Goal: Task Accomplishment & Management: Manage account settings

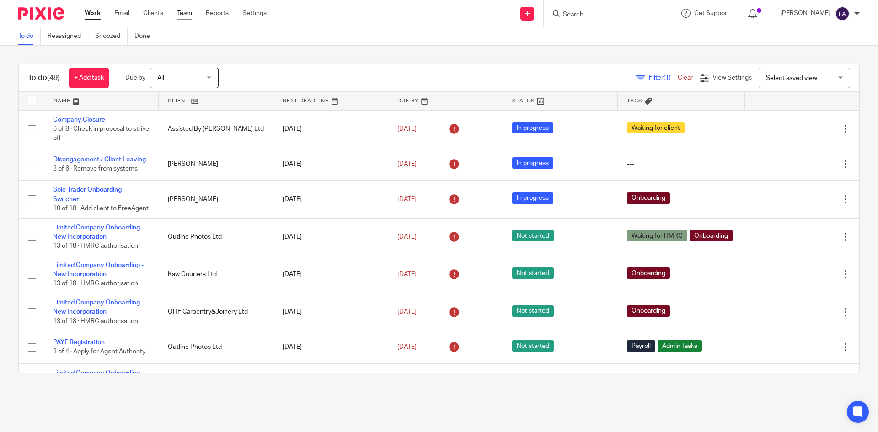
click at [188, 17] on link "Team" at bounding box center [184, 13] width 15 height 9
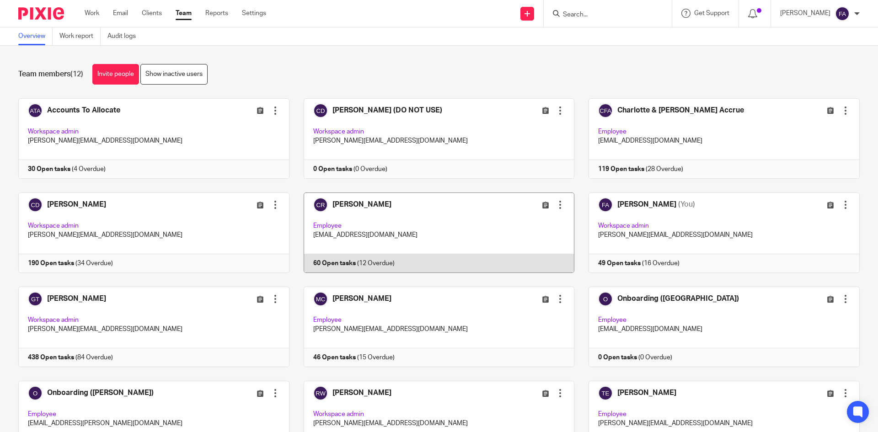
click at [484, 218] on link at bounding box center [431, 232] width 285 height 80
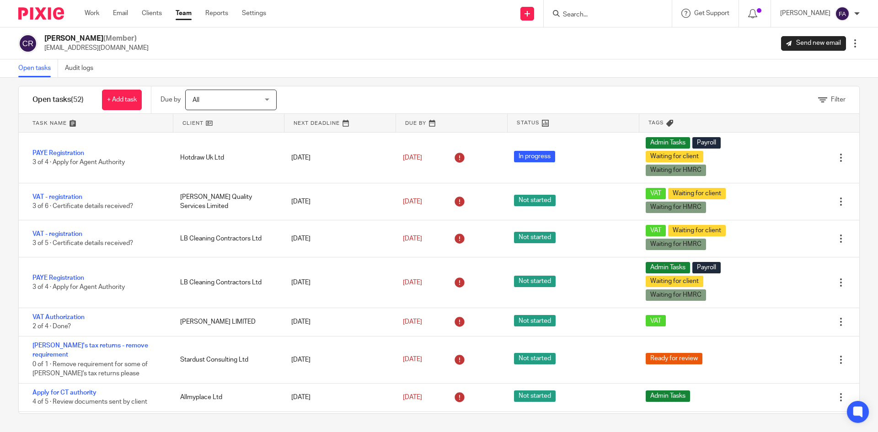
click at [183, 16] on link "Team" at bounding box center [184, 13] width 16 height 9
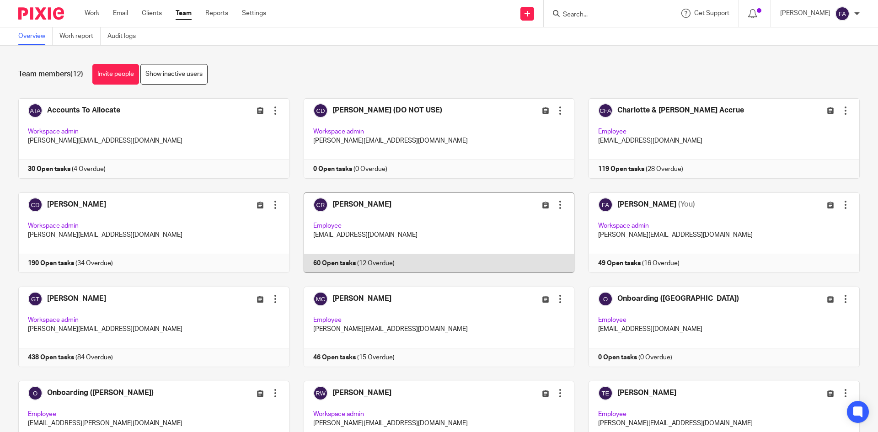
click at [446, 231] on link at bounding box center [431, 232] width 285 height 80
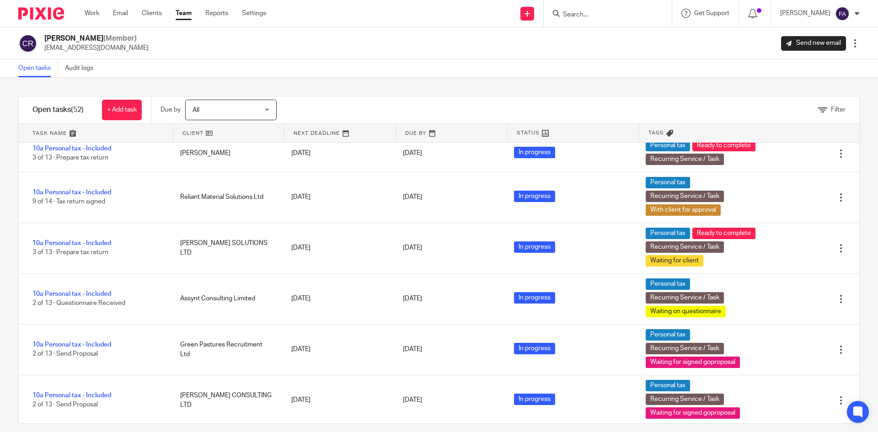
scroll to position [1646, 0]
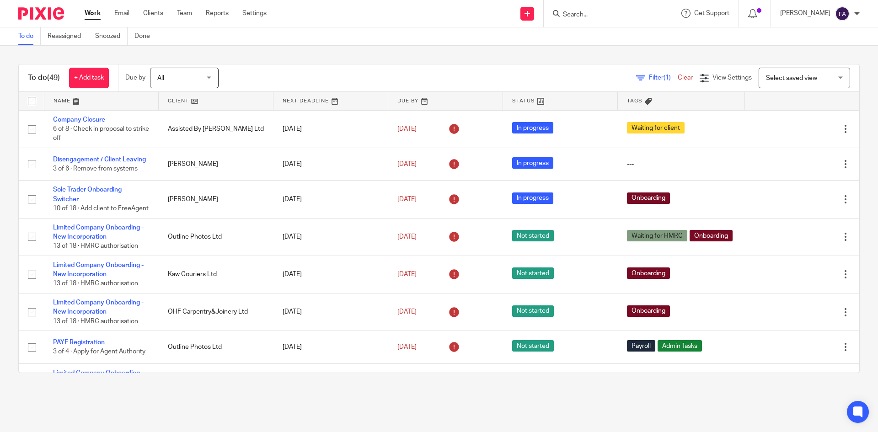
click at [617, 11] on input "Search" at bounding box center [603, 15] width 82 height 8
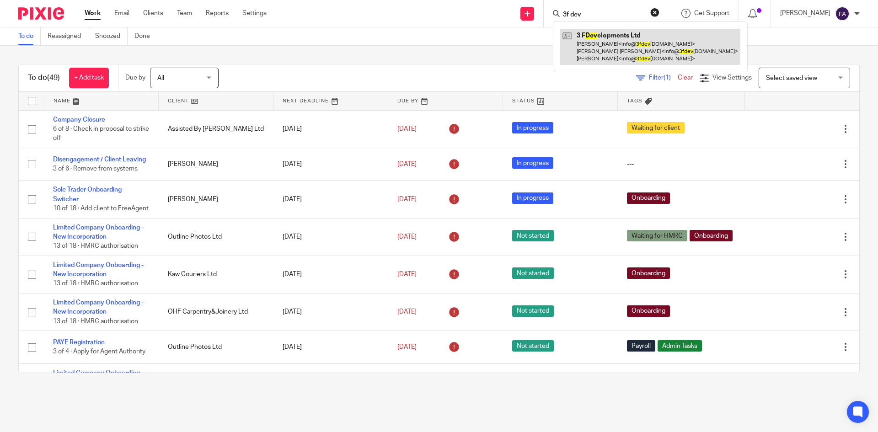
type input "3f dev"
click at [628, 35] on link at bounding box center [650, 47] width 180 height 36
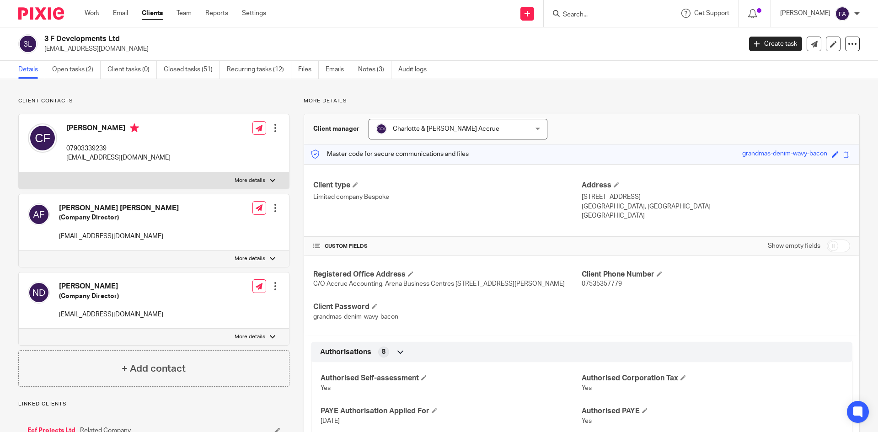
click at [332, 134] on div "Client manager Charlotte & Finn Accrue Charlotte & Finn Accrue Accounts To Allo…" at bounding box center [581, 129] width 555 height 30
click at [329, 131] on h3 "Client manager" at bounding box center [336, 128] width 46 height 9
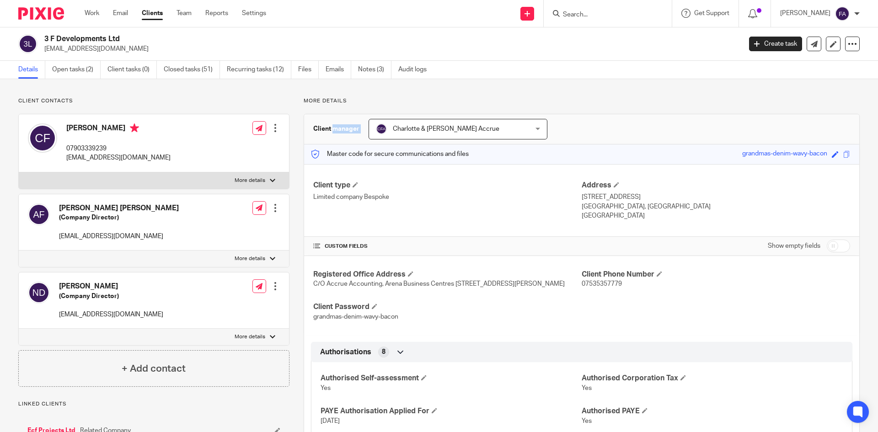
click at [329, 131] on h3 "Client manager" at bounding box center [336, 128] width 46 height 9
click at [326, 129] on h3 "Client manager" at bounding box center [336, 128] width 46 height 9
click at [330, 173] on div "Client type Limited company Bespoke Address 20 Wenlock Road London, N1 7GU Engl…" at bounding box center [581, 200] width 555 height 73
drag, startPoint x: 309, startPoint y: 187, endPoint x: 417, endPoint y: 218, distance: 112.9
click at [417, 218] on div "Client type Limited company Bespoke Address 20 Wenlock Road London, N1 7GU Engl…" at bounding box center [581, 200] width 555 height 73
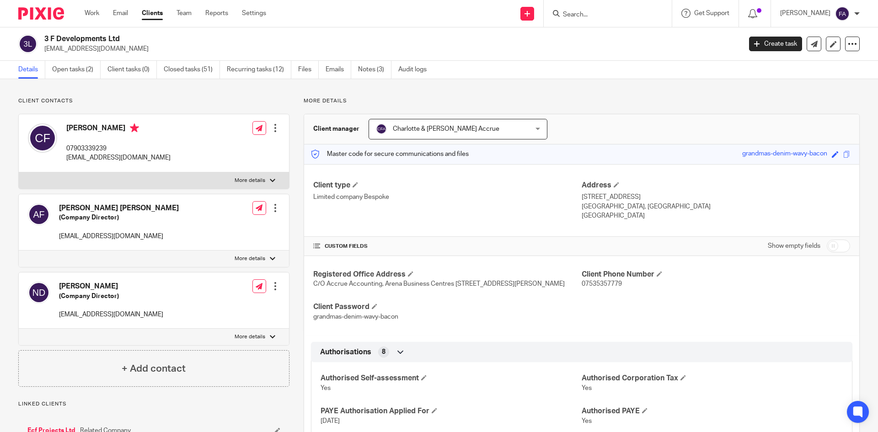
click at [416, 207] on div "Client type Limited company Bespoke" at bounding box center [447, 201] width 268 height 40
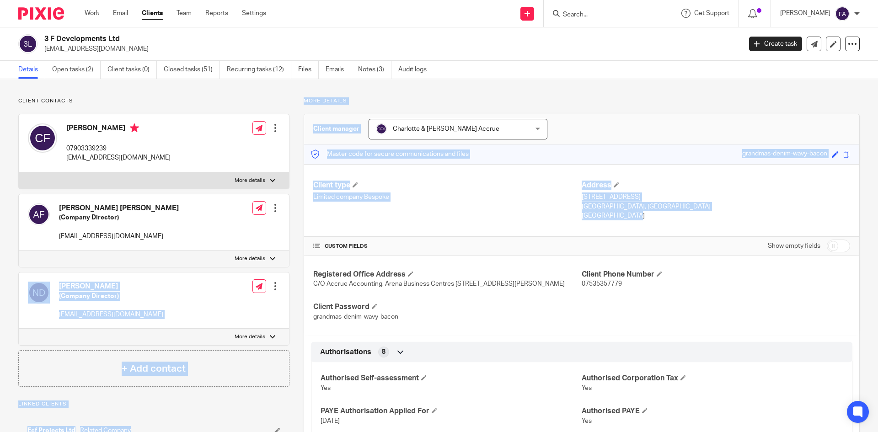
drag, startPoint x: 647, startPoint y: 230, endPoint x: 203, endPoint y: 89, distance: 465.4
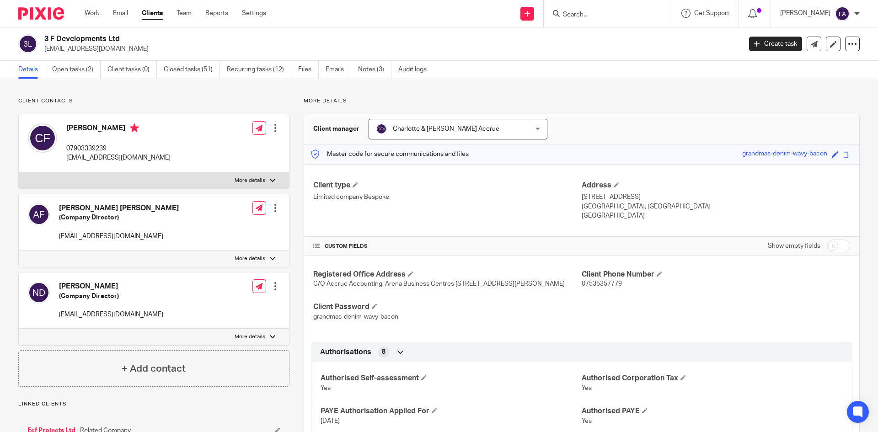
drag, startPoint x: 191, startPoint y: 53, endPoint x: 187, endPoint y: 56, distance: 4.7
click at [190, 54] on div "3 F Developments Ltd info@3fdevelopments.co.uk Create task Update from Companie…" at bounding box center [439, 43] width 878 height 33
click at [70, 66] on link "Open tasks (2)" at bounding box center [76, 70] width 48 height 18
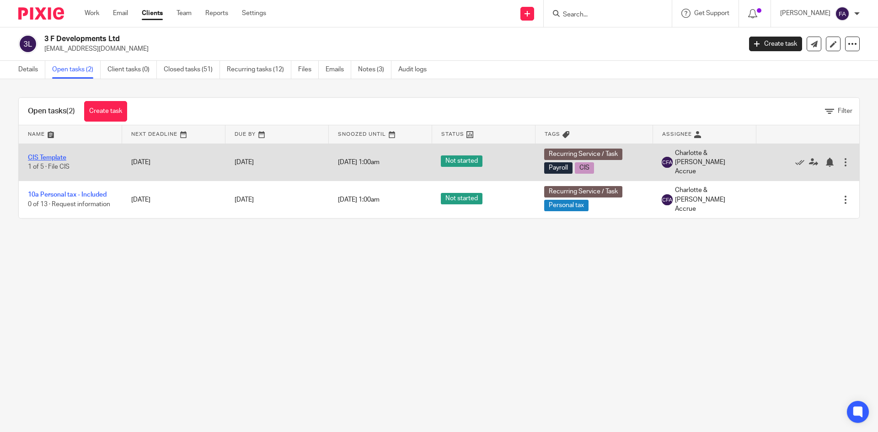
click at [48, 157] on link "CIS Template" at bounding box center [47, 158] width 38 height 6
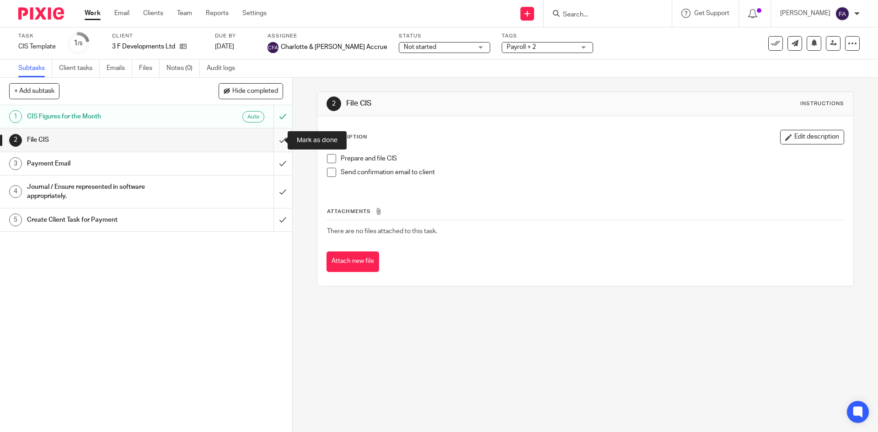
click at [278, 139] on input "submit" at bounding box center [146, 139] width 292 height 23
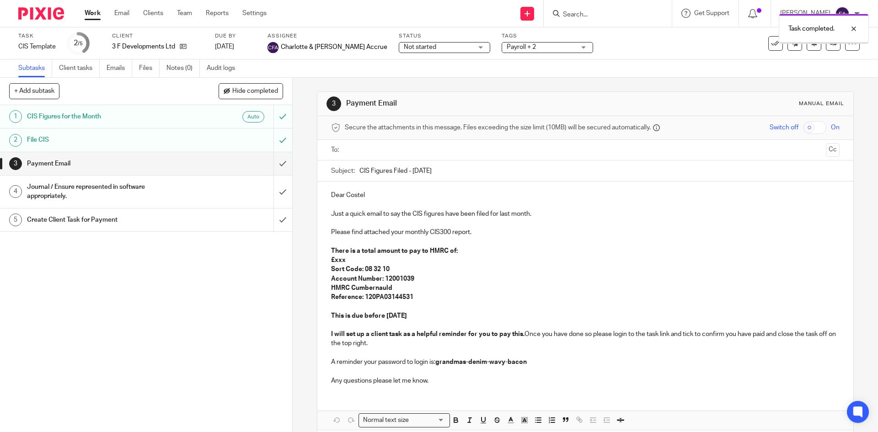
click at [368, 146] on input "text" at bounding box center [585, 150] width 474 height 11
drag, startPoint x: 444, startPoint y: 176, endPoint x: 354, endPoint y: 176, distance: 89.6
click at [354, 176] on div "Subject: CIS Figures Filed - July 2025" at bounding box center [585, 173] width 508 height 21
drag, startPoint x: 354, startPoint y: 173, endPoint x: 444, endPoint y: 177, distance: 90.1
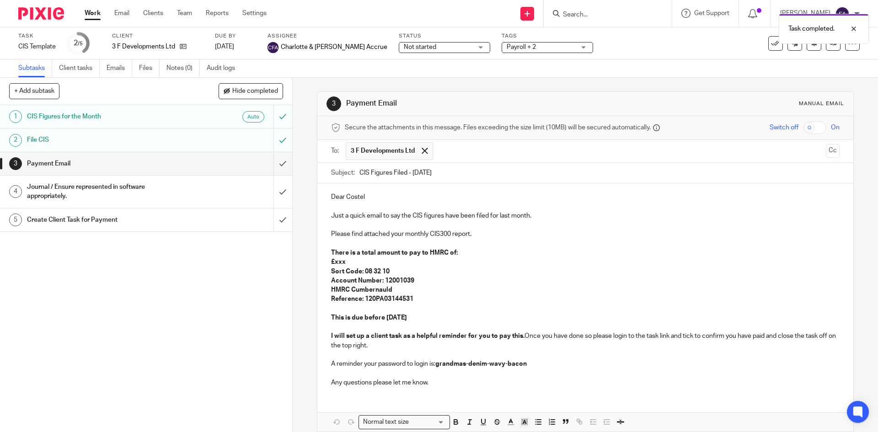
click at [444, 177] on div "Subject: CIS Figures Filed - July 2025" at bounding box center [585, 173] width 508 height 21
click at [444, 177] on input "CIS Figures Filed - July 2025" at bounding box center [599, 173] width 480 height 21
drag, startPoint x: 399, startPoint y: 169, endPoint x: 355, endPoint y: 174, distance: 44.7
click at [355, 174] on div "Subject: CIS Figures Filed - July 2025" at bounding box center [585, 173] width 508 height 21
click at [360, 187] on div "Dear Costel Just a quick email to say the CIS figures have been filed for last …" at bounding box center [584, 288] width 535 height 211
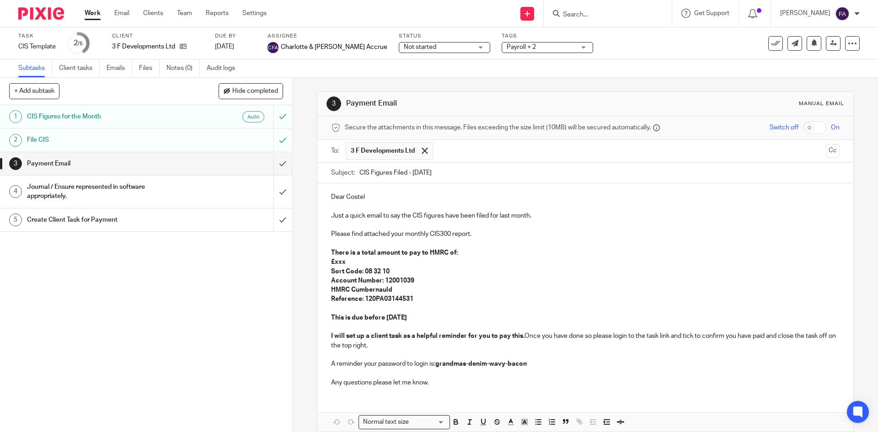
click at [331, 196] on p "Dear Costel" at bounding box center [585, 196] width 508 height 9
click at [335, 264] on strong "£xxx" at bounding box center [338, 262] width 15 height 6
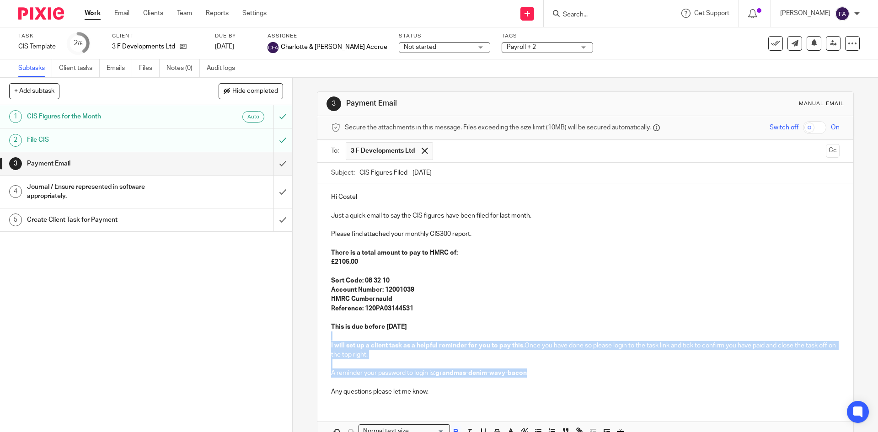
drag, startPoint x: 527, startPoint y: 377, endPoint x: 313, endPoint y: 336, distance: 217.8
click at [313, 336] on div "3 Payment Email Manual email Secure the attachments in this message. Files exce…" at bounding box center [585, 255] width 585 height 354
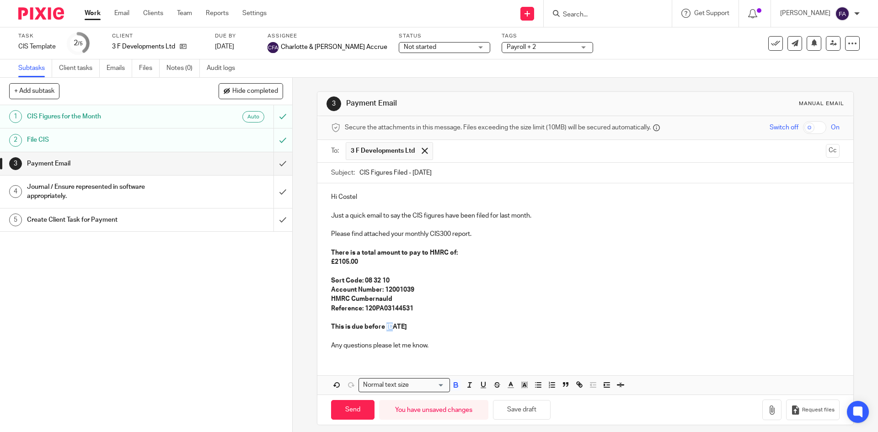
drag, startPoint x: 391, startPoint y: 328, endPoint x: 384, endPoint y: 325, distance: 7.6
click at [384, 325] on strong "This is due before 16 Aug 2025" at bounding box center [369, 327] width 76 height 6
drag, startPoint x: 427, startPoint y: 331, endPoint x: 403, endPoint y: 327, distance: 24.1
click at [398, 327] on p "This is due before 22nd Aug 2025" at bounding box center [585, 326] width 508 height 9
click at [407, 330] on strong "This is due before 22nd Aug 2025" at bounding box center [369, 327] width 76 height 6
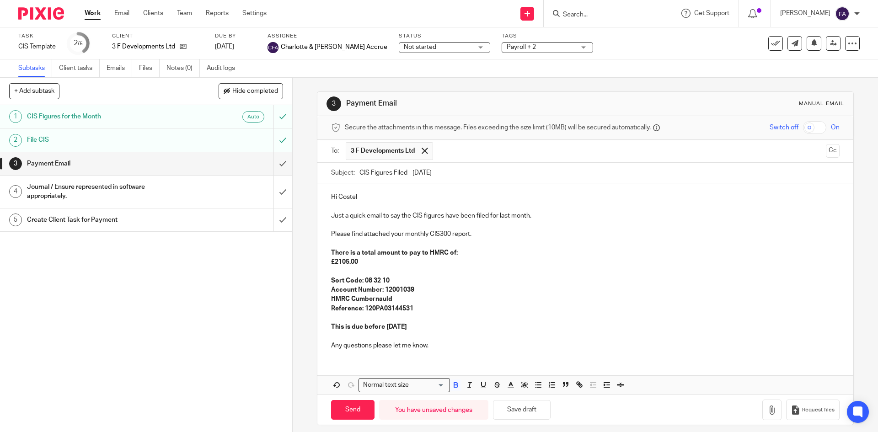
click at [407, 330] on strong "This is due before 22nd Aug 2025" at bounding box center [369, 327] width 76 height 6
click at [407, 325] on strong "This is due before 22nd Aug 2025" at bounding box center [369, 327] width 76 height 6
click at [430, 325] on p "This is due before 22nd Aug 2025" at bounding box center [585, 326] width 508 height 9
drag, startPoint x: 431, startPoint y: 327, endPoint x: 324, endPoint y: 200, distance: 166.4
click at [317, 203] on div "Hi Costel Just a quick email to say the CIS figures have been filed for last mo…" at bounding box center [584, 270] width 535 height 174
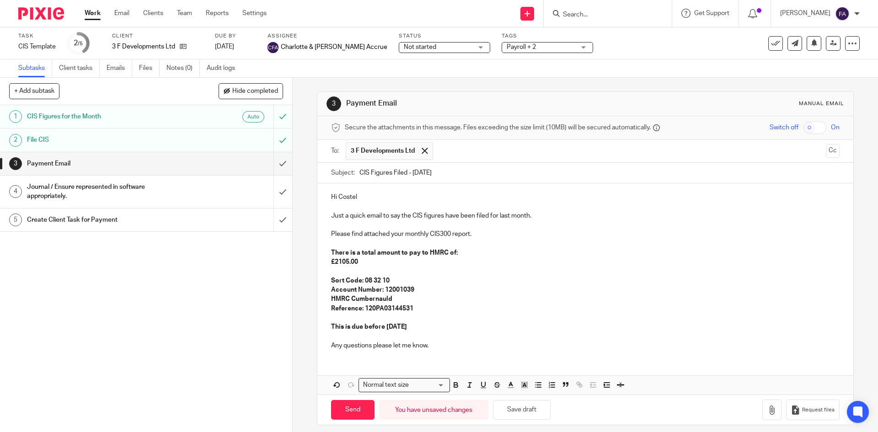
click at [334, 199] on p "Hi Costel" at bounding box center [585, 196] width 508 height 9
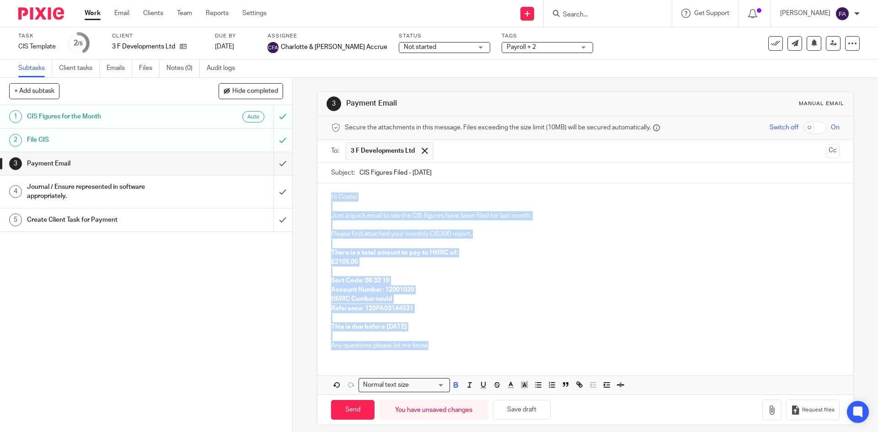
drag, startPoint x: 329, startPoint y: 197, endPoint x: 464, endPoint y: 352, distance: 205.2
click at [464, 352] on div "Hi Costel Just a quick email to say the CIS figures have been filed for last mo…" at bounding box center [584, 270] width 535 height 174
click at [462, 351] on div "Hi Costel Just a quick email to say the CIS figures have been filed for last mo…" at bounding box center [584, 270] width 535 height 174
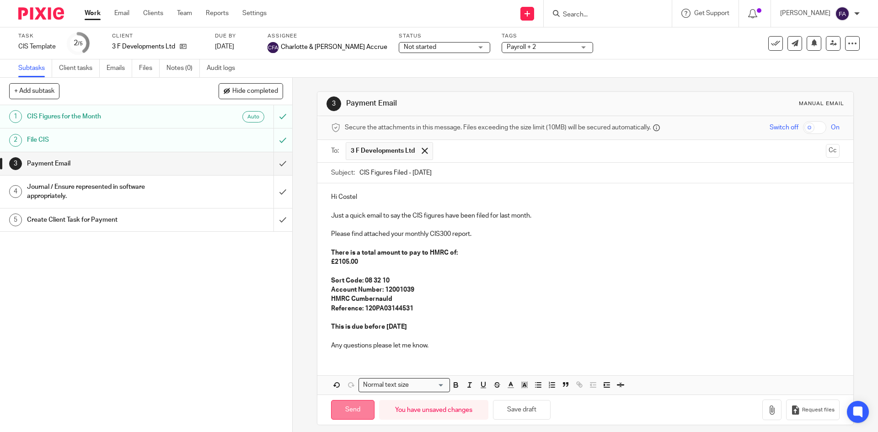
click at [357, 405] on input "Send" at bounding box center [352, 410] width 43 height 20
type input "Sent"
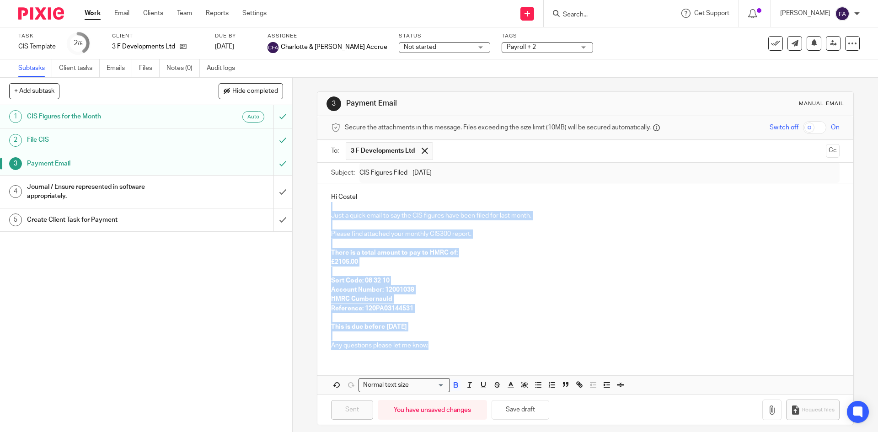
click at [360, 181] on form "Secure the attachments in this message. Files exceeding the size limit (10MB) w…" at bounding box center [584, 270] width 535 height 309
drag, startPoint x: 330, startPoint y: 198, endPoint x: 438, endPoint y: 355, distance: 191.0
click at [438, 355] on div "Hi Costel Just a quick email to say the CIS figures have been filed for last mo…" at bounding box center [584, 270] width 535 height 174
click at [437, 345] on p "Any questions please let me know." at bounding box center [585, 345] width 508 height 9
drag, startPoint x: 437, startPoint y: 345, endPoint x: 323, endPoint y: 198, distance: 185.8
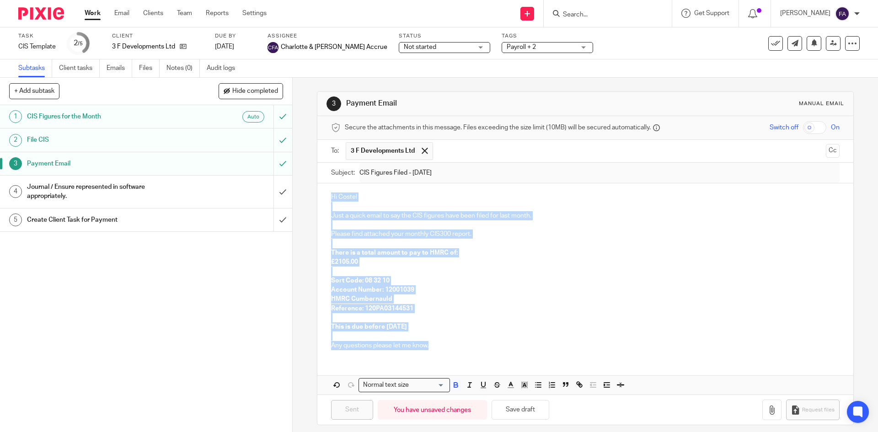
click at [323, 198] on div "Hi Costel Just a quick email to say the CIS figures have been filed for last mo…" at bounding box center [584, 270] width 535 height 174
click at [392, 217] on p "Just a quick email to say the CIS figures have been filed for last month." at bounding box center [585, 215] width 508 height 9
drag, startPoint x: 329, startPoint y: 198, endPoint x: 414, endPoint y: 295, distance: 128.3
click at [414, 295] on div "Hi Costel Just a quick email to say the CIS figures have been filed for last mo…" at bounding box center [584, 270] width 535 height 174
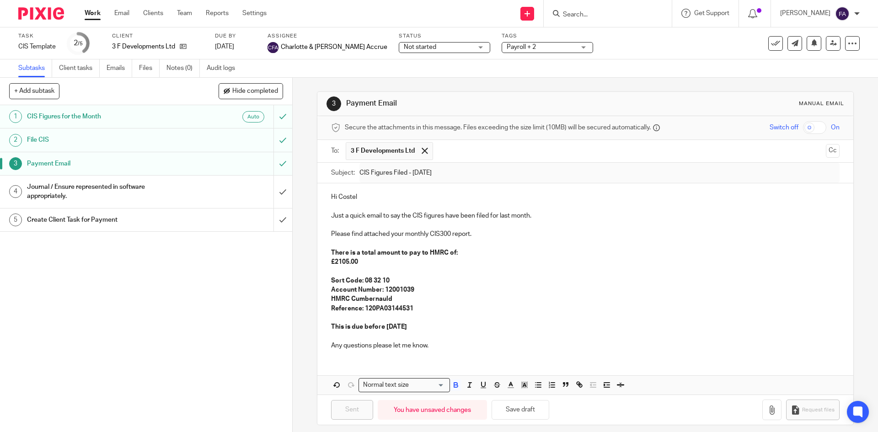
drag, startPoint x: 447, startPoint y: 349, endPoint x: 444, endPoint y: 353, distance: 4.9
click at [446, 349] on p "Any questions please let me know." at bounding box center [585, 345] width 508 height 9
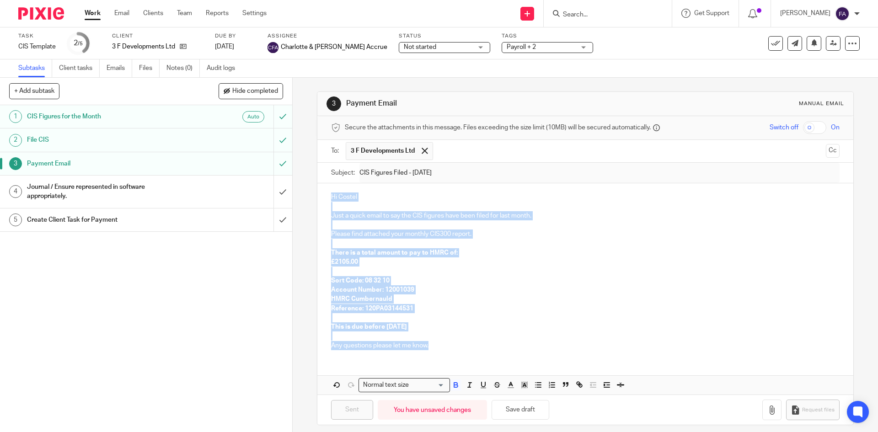
drag, startPoint x: 412, startPoint y: 317, endPoint x: 329, endPoint y: 191, distance: 151.4
click at [329, 191] on div "Hi Costel Just a quick email to say the CIS figures have been filed for last mo…" at bounding box center [584, 270] width 535 height 174
click at [333, 196] on p "Hi Costel" at bounding box center [585, 196] width 508 height 9
drag, startPoint x: 333, startPoint y: 206, endPoint x: 416, endPoint y: 358, distance: 173.3
click at [411, 360] on div "Hi Costel Just a quick email to say the CIS figures have been filed for last mo…" at bounding box center [584, 288] width 535 height 211
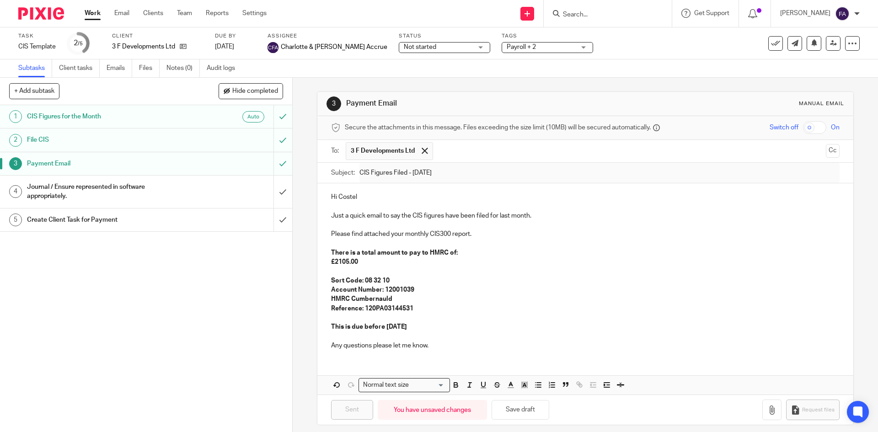
click at [428, 350] on div "Hi Costel Just a quick email to say the CIS figures have been filed for last mo…" at bounding box center [584, 270] width 535 height 174
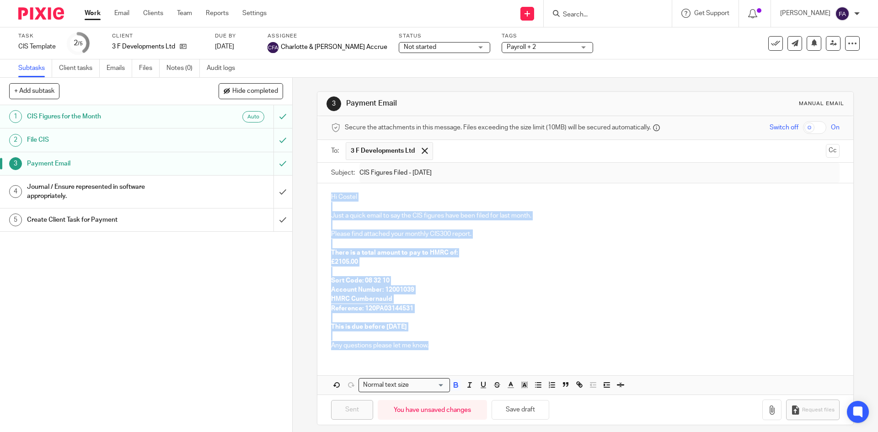
drag, startPoint x: 427, startPoint y: 349, endPoint x: 295, endPoint y: 187, distance: 209.6
click at [304, 184] on div "3 Payment Email Manual email Secure the attachments in this message. Files exce…" at bounding box center [585, 255] width 585 height 354
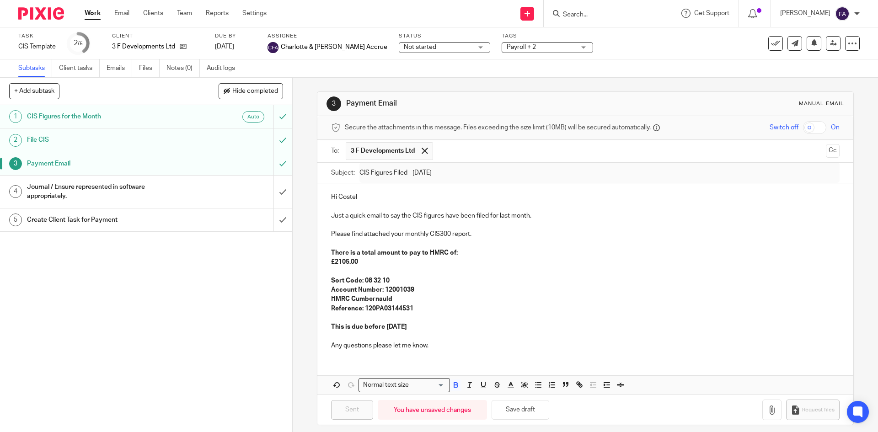
click at [201, 313] on div "1 CIS Figures for the Month Auto 2 File CIS 3 Payment Email 4 Journal / Ensure …" at bounding box center [146, 268] width 292 height 327
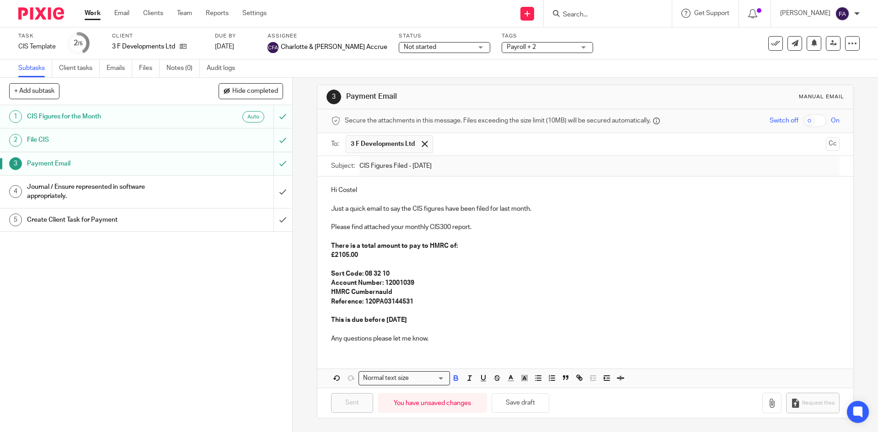
click at [597, 14] on input "Search" at bounding box center [603, 15] width 82 height 8
click at [768, 43] on button at bounding box center [775, 43] width 15 height 15
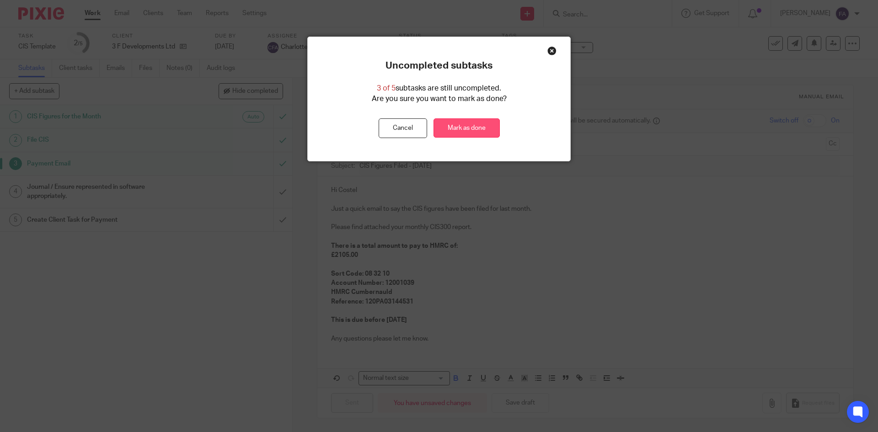
click at [461, 136] on link "Mark as done" at bounding box center [466, 128] width 66 height 20
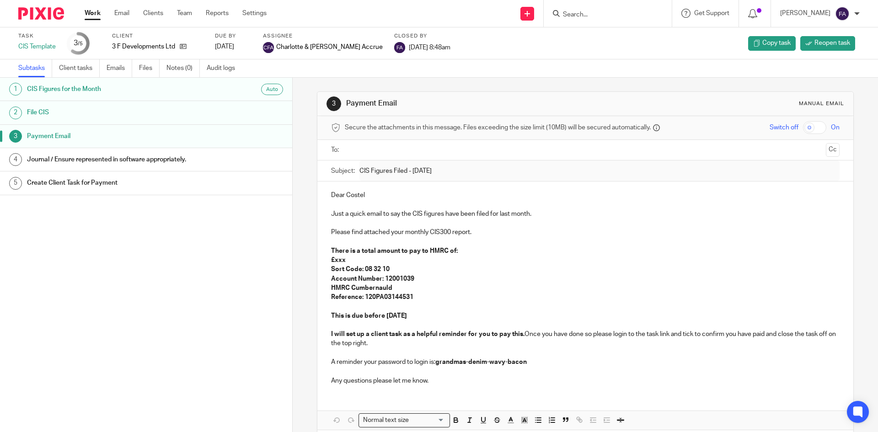
click at [463, 123] on span "Secure the attachments in this message. Files exceeding the size limit (10MB) w…" at bounding box center [498, 127] width 306 height 9
click at [91, 13] on link "Work" at bounding box center [93, 13] width 16 height 9
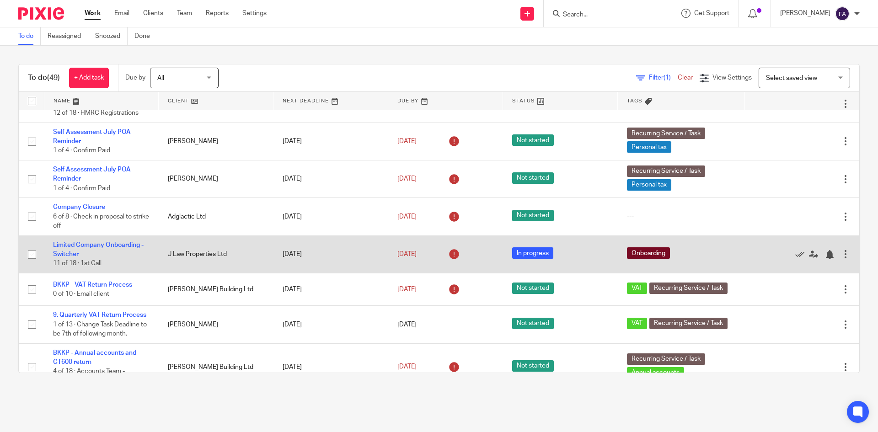
scroll to position [276, 0]
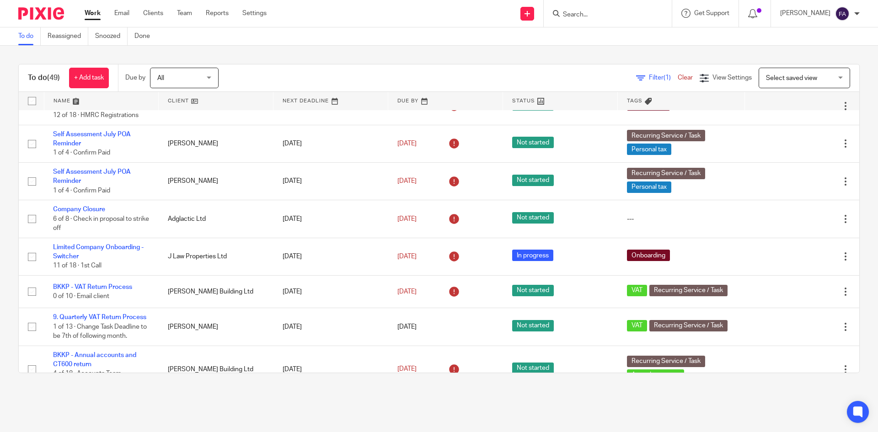
click at [592, 11] on input "Search" at bounding box center [603, 15] width 82 height 8
type input "kcopse"
click at [634, 47] on link at bounding box center [637, 43] width 155 height 28
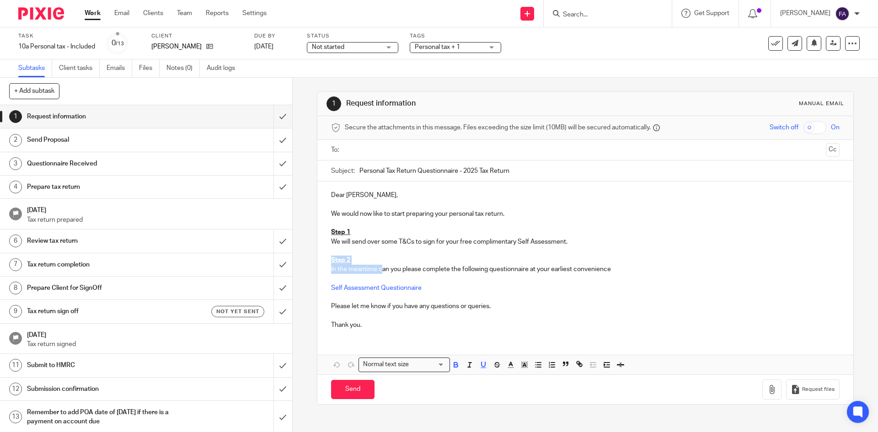
drag, startPoint x: 379, startPoint y: 268, endPoint x: 321, endPoint y: 260, distance: 58.3
click at [321, 260] on div "Dear Sidney, We would now like to start preparing your personal tax return. Ste…" at bounding box center [584, 259] width 535 height 155
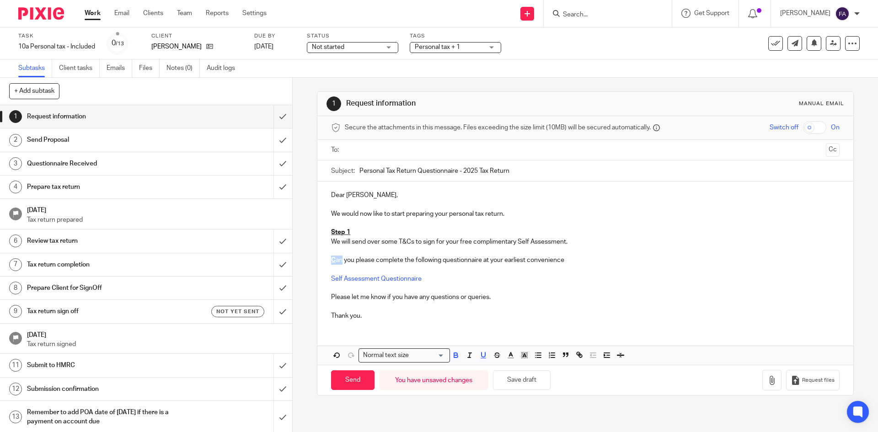
drag, startPoint x: 339, startPoint y: 263, endPoint x: 325, endPoint y: 256, distance: 16.4
click at [325, 256] on div "Dear Sidney, We would now like to start preparing your personal tax return. Ste…" at bounding box center [584, 255] width 535 height 146
click at [484, 358] on icon "button" at bounding box center [483, 355] width 8 height 8
click at [438, 271] on p at bounding box center [585, 269] width 508 height 9
drag, startPoint x: 356, startPoint y: 255, endPoint x: 322, endPoint y: 257, distance: 33.5
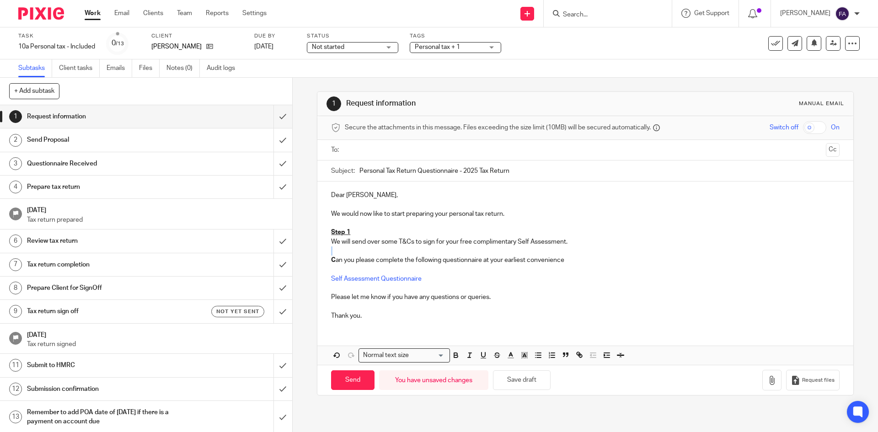
click at [322, 257] on div "Dear Sidney, We would now like to start preparing your personal tax return. Ste…" at bounding box center [584, 255] width 535 height 146
drag, startPoint x: 357, startPoint y: 260, endPoint x: 431, endPoint y: 383, distance: 143.8
click at [331, 260] on p "C an you please complete the following questionnaire at your earliest convenien…" at bounding box center [585, 260] width 508 height 9
click at [452, 358] on icon "button" at bounding box center [456, 355] width 8 height 8
click at [456, 271] on p at bounding box center [585, 269] width 508 height 9
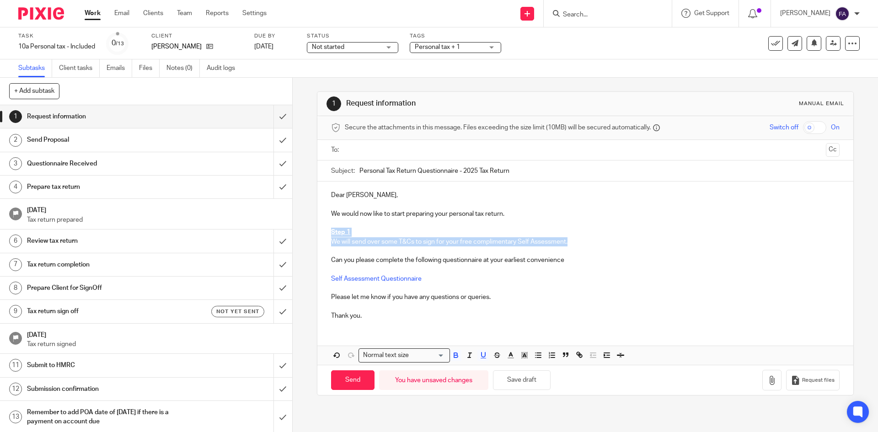
drag, startPoint x: 550, startPoint y: 242, endPoint x: 324, endPoint y: 228, distance: 226.3
click at [324, 228] on div "Dear Sidney, We would now like to start preparing your personal tax return. Ste…" at bounding box center [584, 255] width 535 height 146
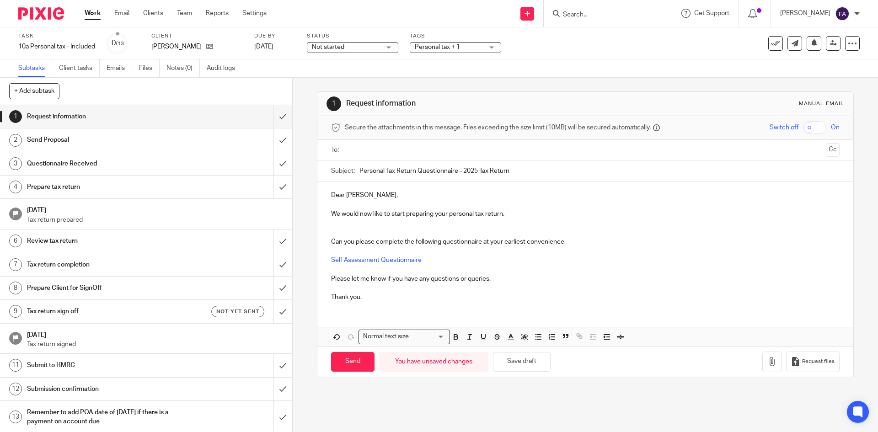
click at [331, 241] on p "Can you please complete the following questionnaire at your earliest convenience" at bounding box center [585, 241] width 508 height 9
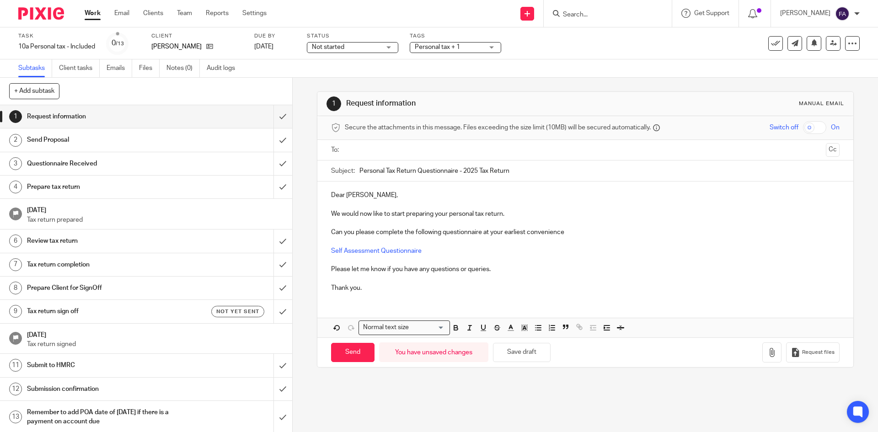
click at [358, 147] on input "text" at bounding box center [585, 150] width 474 height 11
click at [333, 197] on p "Dear Sidney," at bounding box center [585, 196] width 508 height 9
drag, startPoint x: 483, startPoint y: 176, endPoint x: 547, endPoint y: 174, distance: 63.6
click at [547, 174] on input "Personal Tax Return Questionnaire - 2025 Tax Return" at bounding box center [599, 173] width 480 height 21
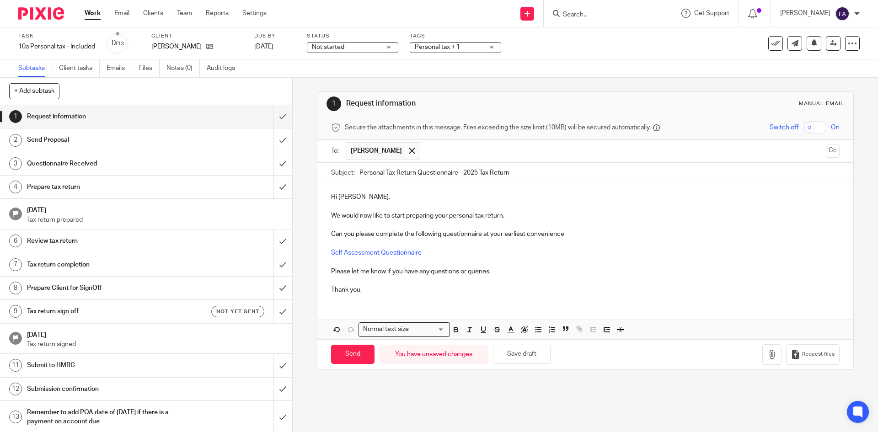
click at [539, 174] on input "Personal Tax Return Questionnaire - 2025 Tax Return" at bounding box center [599, 173] width 480 height 21
drag, startPoint x: 537, startPoint y: 174, endPoint x: 336, endPoint y: 174, distance: 201.2
click at [336, 174] on div "Subject: Personal Tax Return Questionnaire - 2025 Tax Return" at bounding box center [585, 173] width 508 height 21
click at [336, 174] on label "Subject:" at bounding box center [343, 172] width 24 height 9
click at [359, 174] on input "Personal Tax Return Questionnaire - 2025 Tax Return" at bounding box center [599, 173] width 480 height 21
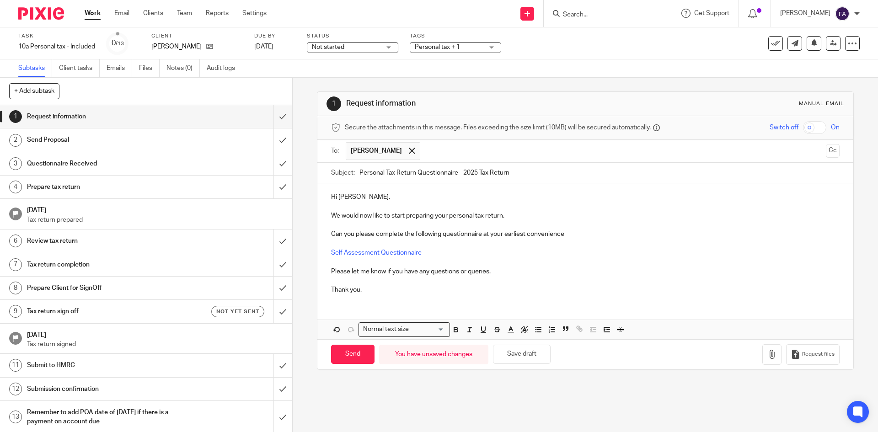
click at [325, 174] on div "Subject: Personal Tax Return Questionnaire - 2025 Tax Return" at bounding box center [584, 173] width 535 height 21
drag, startPoint x: 325, startPoint y: 174, endPoint x: 623, endPoint y: 226, distance: 302.2
click at [623, 226] on form "Secure the attachments in this message. Files exceeding the size limit (10MB) w…" at bounding box center [584, 242] width 535 height 253
click at [518, 242] on p at bounding box center [585, 243] width 508 height 9
click at [360, 353] on input "Send" at bounding box center [352, 355] width 43 height 20
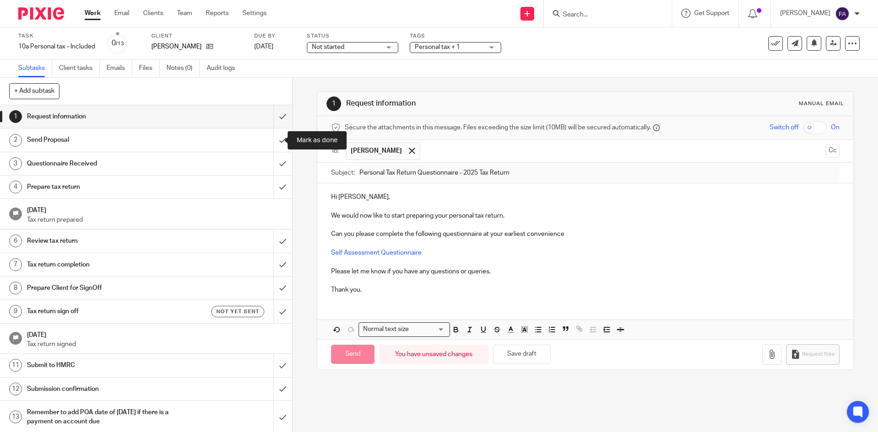
type input "Sent"
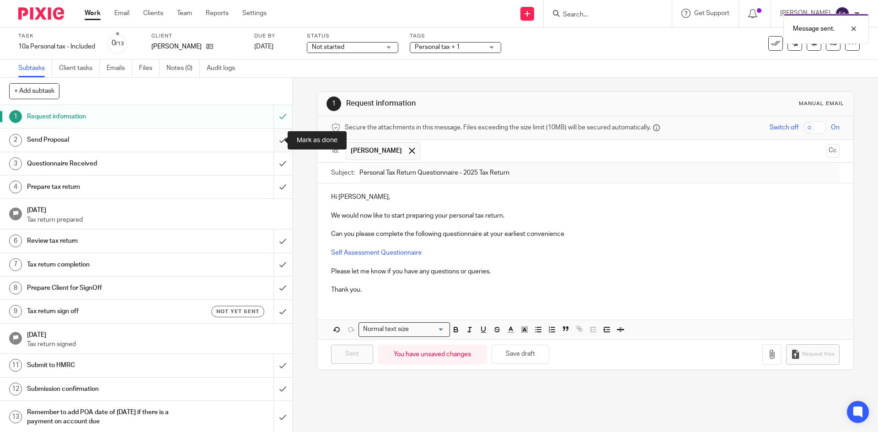
click at [272, 138] on input "submit" at bounding box center [146, 139] width 292 height 23
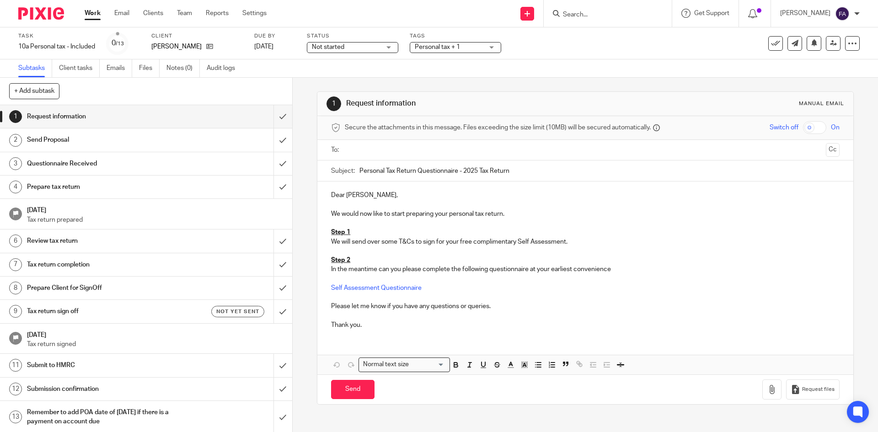
click at [372, 152] on input "text" at bounding box center [585, 150] width 474 height 11
click at [354, 261] on p "Step 2" at bounding box center [585, 261] width 508 height 9
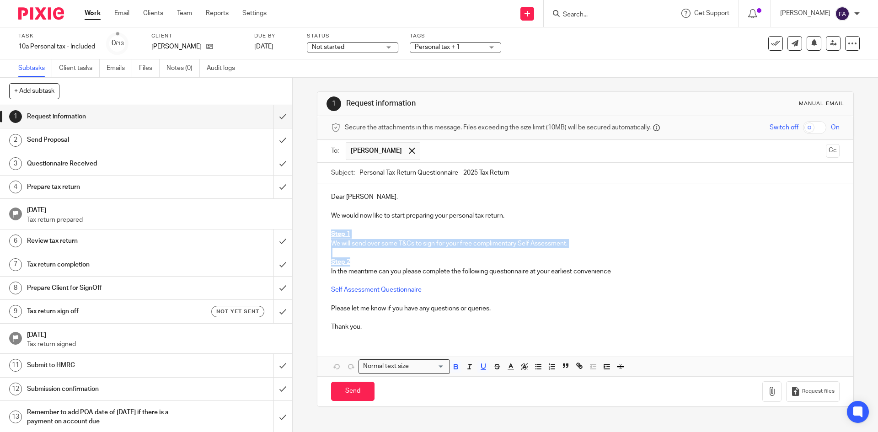
drag, startPoint x: 351, startPoint y: 262, endPoint x: 327, endPoint y: 233, distance: 37.6
click at [327, 233] on div "Dear Meghan, We would now like to start preparing your personal tax return. Ste…" at bounding box center [584, 260] width 535 height 155
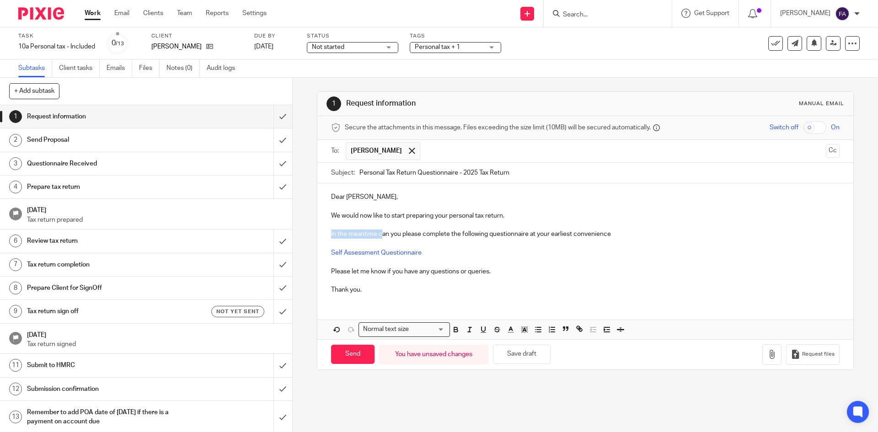
drag, startPoint x: 379, startPoint y: 235, endPoint x: 326, endPoint y: 235, distance: 53.5
click at [326, 235] on div "Dear Meghan, We would now like to start preparing your personal tax return. In …" at bounding box center [584, 242] width 535 height 118
click at [337, 197] on p "Dear Meghan," at bounding box center [585, 196] width 508 height 9
click at [514, 178] on input "Personal Tax Return Questionnaire - 2025 Tax Return" at bounding box center [599, 173] width 480 height 21
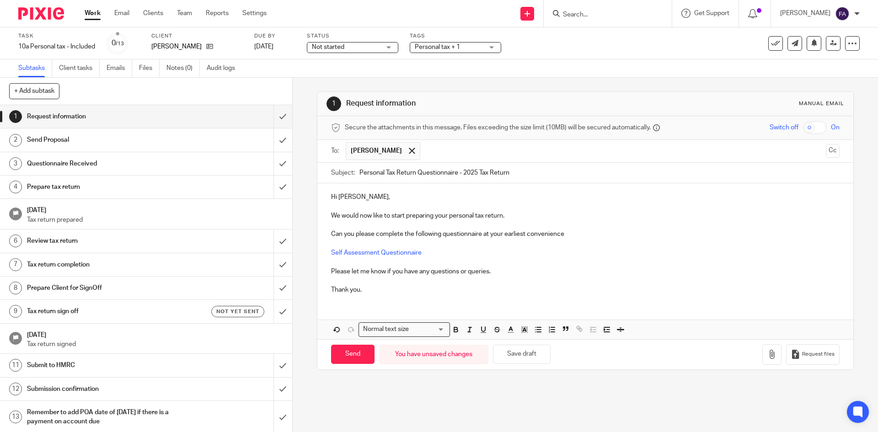
drag, startPoint x: 492, startPoint y: 173, endPoint x: 377, endPoint y: 175, distance: 115.2
click at [377, 175] on input "Personal Tax Return Questionnaire - 2025 Tax Return" at bounding box center [599, 173] width 480 height 21
click at [361, 176] on input "Personal Tax Return Questionnaire - 2025 Tax Return" at bounding box center [599, 173] width 480 height 21
click at [340, 351] on input "Send" at bounding box center [352, 355] width 43 height 20
type input "Sent"
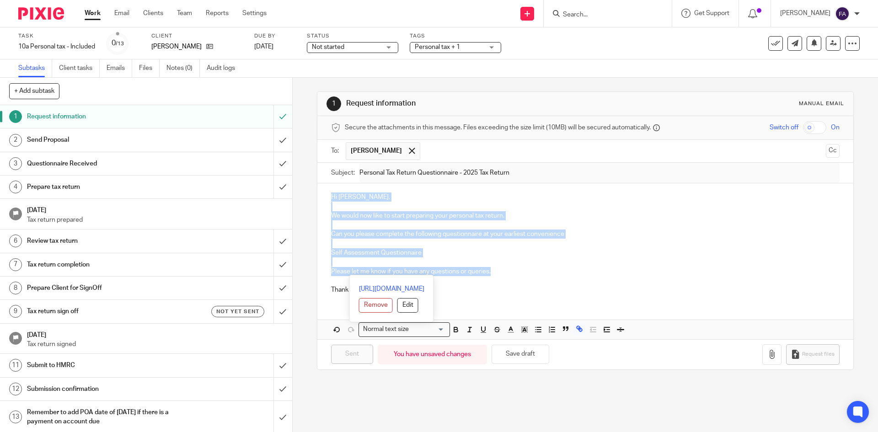
drag, startPoint x: 332, startPoint y: 195, endPoint x: 406, endPoint y: 281, distance: 113.5
click at [424, 277] on div "Hi Meghan, We would now like to start preparing your personal tax return. Can y…" at bounding box center [584, 242] width 535 height 118
click at [490, 285] on p at bounding box center [585, 280] width 508 height 9
drag, startPoint x: 366, startPoint y: 285, endPoint x: 336, endPoint y: 191, distance: 98.8
click at [336, 191] on div "Hi Meghan, We would now like to start preparing your personal tax return. Can y…" at bounding box center [584, 242] width 535 height 118
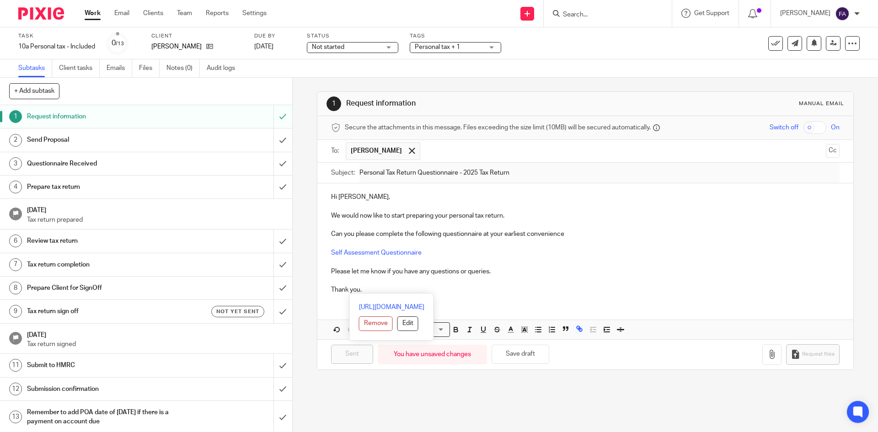
click at [331, 195] on p "Hi Meghan," at bounding box center [585, 196] width 508 height 9
click at [277, 131] on input "submit" at bounding box center [146, 139] width 292 height 23
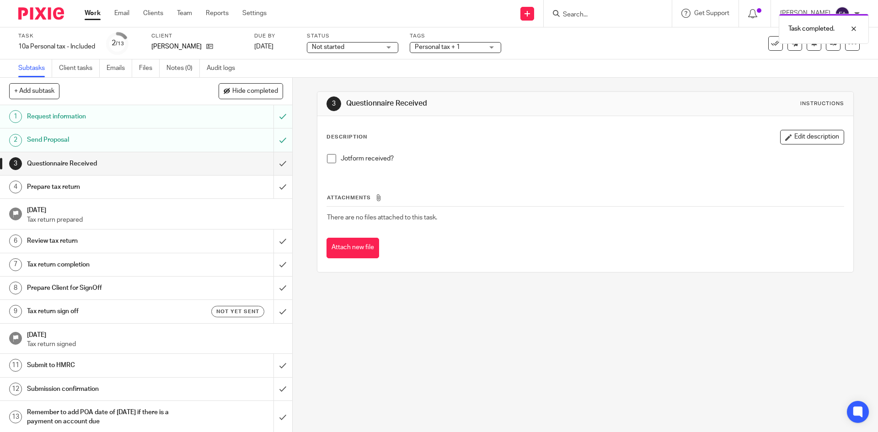
click at [465, 52] on div "Personal tax + 1" at bounding box center [455, 47] width 91 height 11
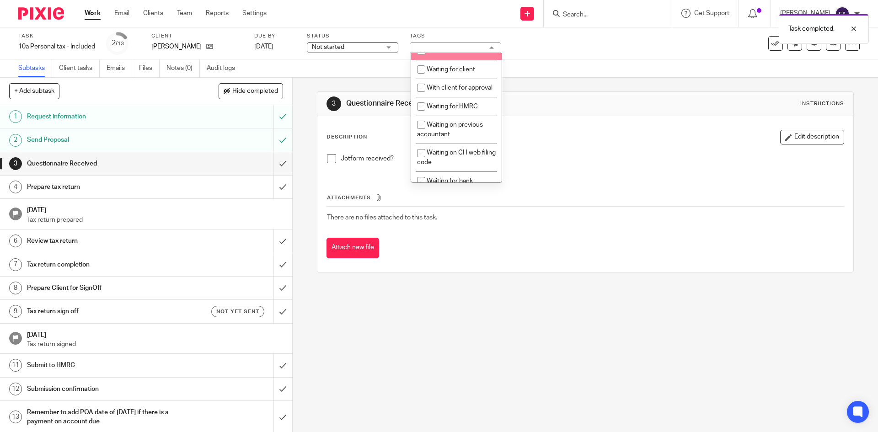
scroll to position [503, 0]
click at [462, 79] on li "Waiting for client" at bounding box center [456, 69] width 91 height 19
checkbox input "true"
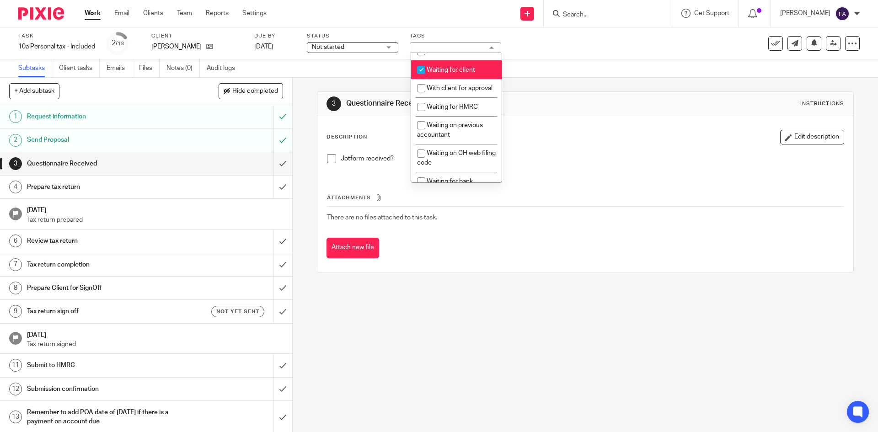
click at [544, 85] on div "3 Questionnaire Received Instructions Description Edit description Jotform rece…" at bounding box center [585, 182] width 536 height 208
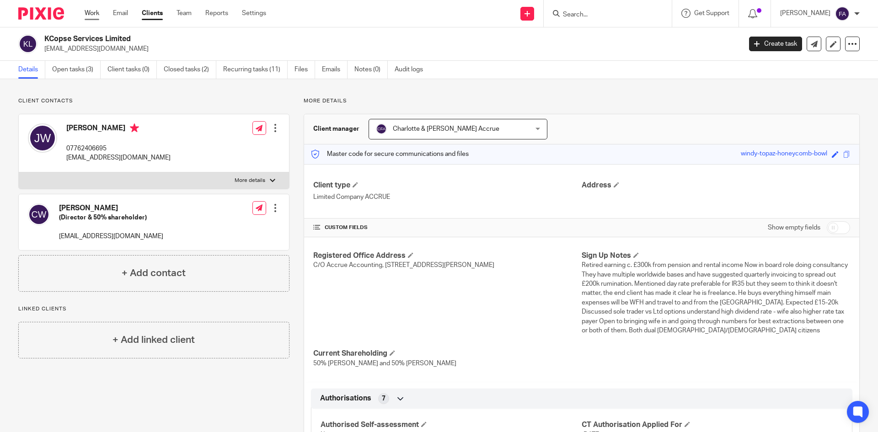
click at [89, 15] on link "Work" at bounding box center [92, 13] width 15 height 9
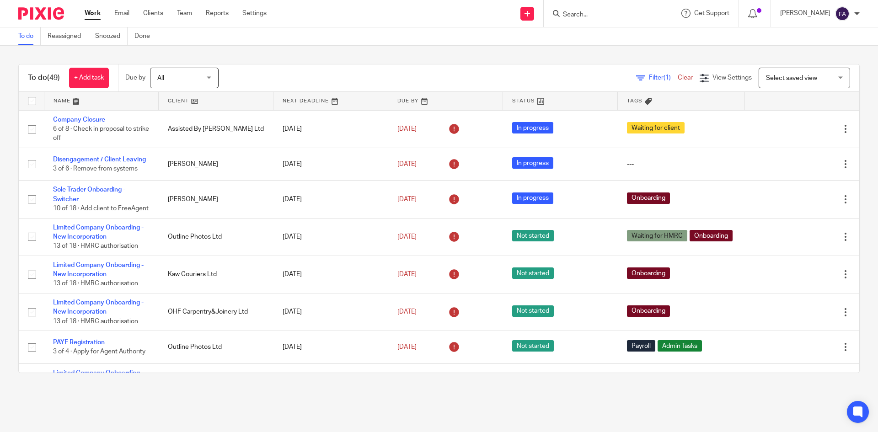
click at [590, 13] on input "Search" at bounding box center [603, 15] width 82 height 8
type input "kcopse"
click at [646, 47] on link at bounding box center [637, 43] width 155 height 28
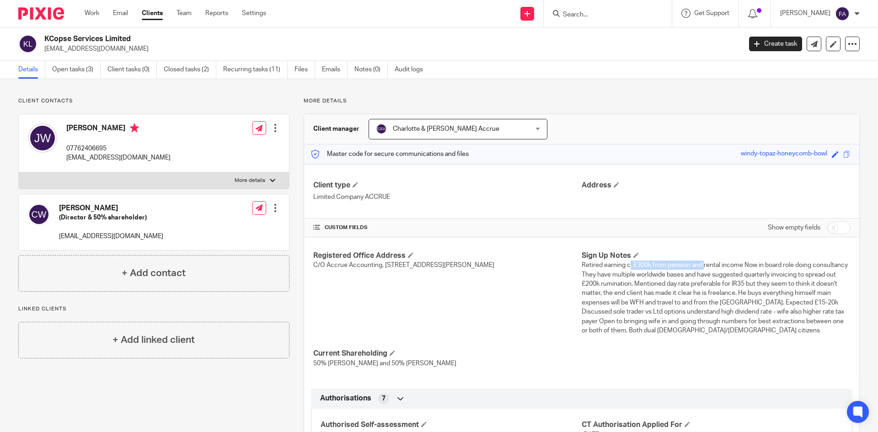
drag, startPoint x: 625, startPoint y: 265, endPoint x: 700, endPoint y: 265, distance: 75.0
click at [700, 265] on span "Retired earning c. £300k from pension and rental income Now in board role doing…" at bounding box center [715, 298] width 266 height 72
click at [694, 267] on span "Retired earning c. £300k from pension and rental income Now in board role doing…" at bounding box center [715, 298] width 266 height 72
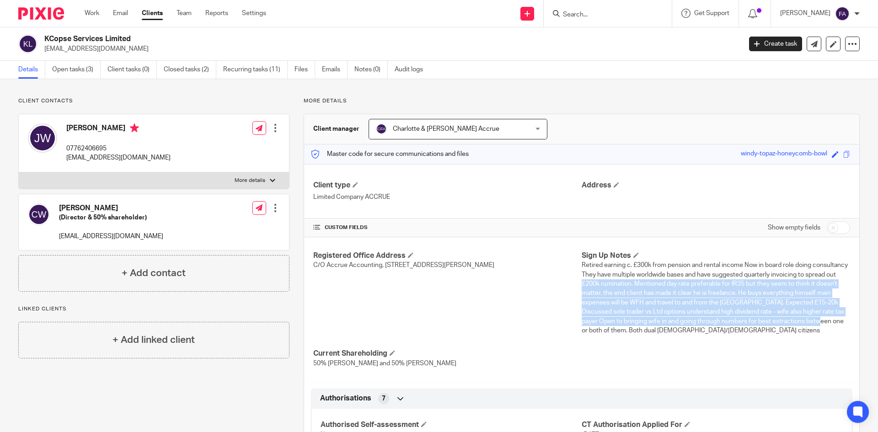
drag, startPoint x: 611, startPoint y: 282, endPoint x: 820, endPoint y: 323, distance: 213.4
click at [820, 323] on span "Retired earning c. £300k from pension and rental income Now in board role doing…" at bounding box center [715, 298] width 266 height 72
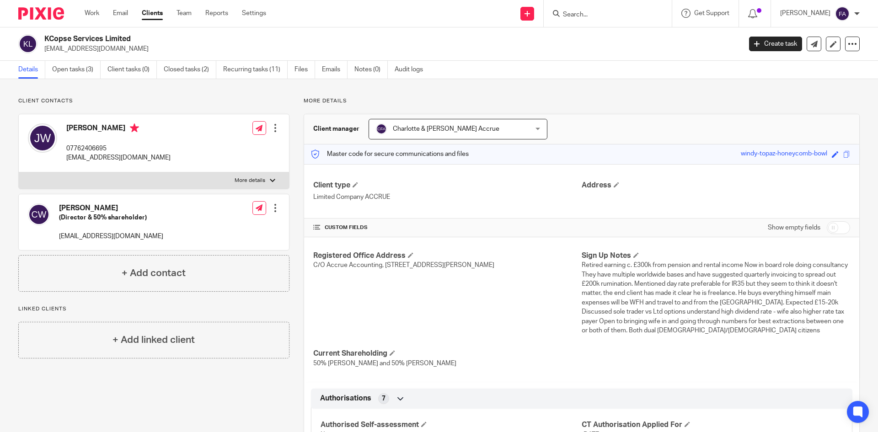
click at [663, 335] on p "Retired earning c. £300k from pension and rental income Now in board role doing…" at bounding box center [716, 298] width 268 height 75
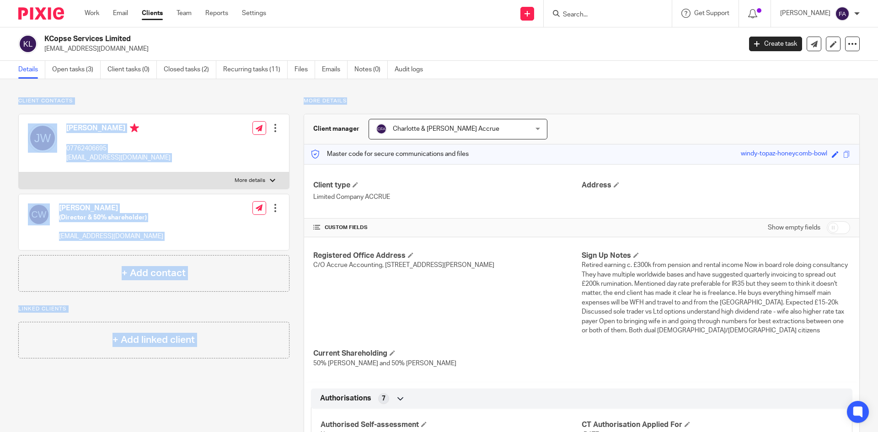
drag, startPoint x: 372, startPoint y: 105, endPoint x: 1, endPoint y: 99, distance: 370.8
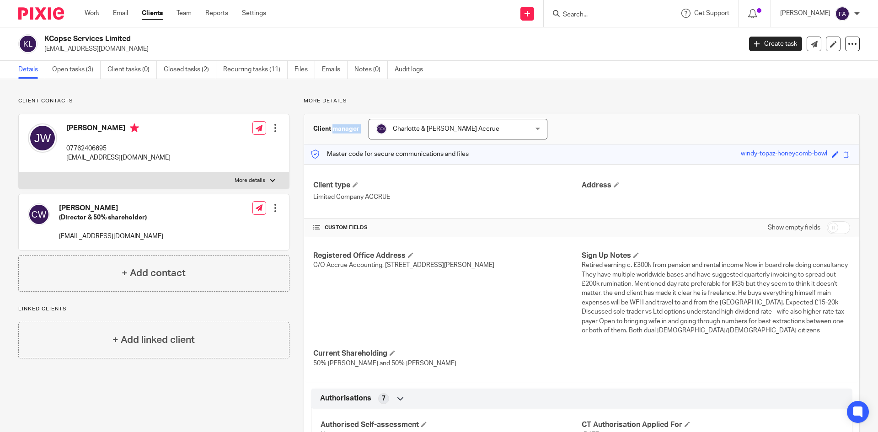
drag, startPoint x: 310, startPoint y: 129, endPoint x: 366, endPoint y: 137, distance: 56.3
click at [366, 137] on div "Client manager Charlotte & Finn Accrue Charlotte & Finn Accrue Accounts To Allo…" at bounding box center [581, 129] width 555 height 30
click at [354, 131] on h3 "Client manager" at bounding box center [336, 128] width 46 height 9
drag, startPoint x: 354, startPoint y: 131, endPoint x: 304, endPoint y: 128, distance: 49.9
click at [304, 128] on div "Client manager Charlotte & Finn Accrue Charlotte & Finn Accrue Accounts To Allo…" at bounding box center [581, 129] width 555 height 30
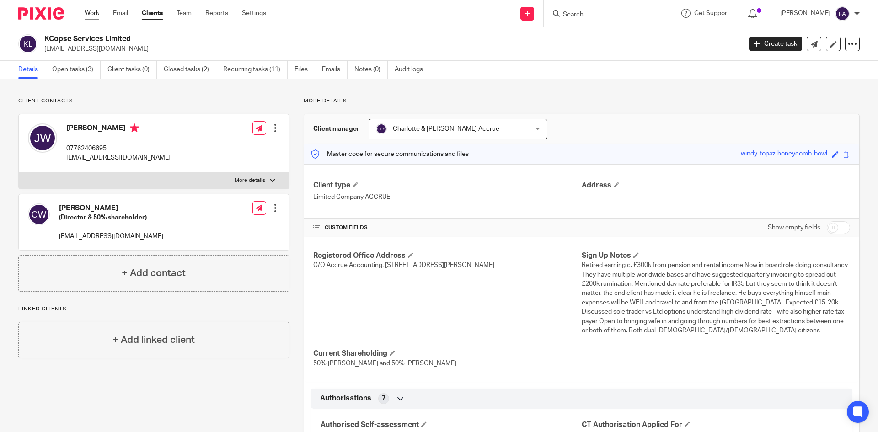
click at [93, 11] on link "Work" at bounding box center [92, 13] width 15 height 9
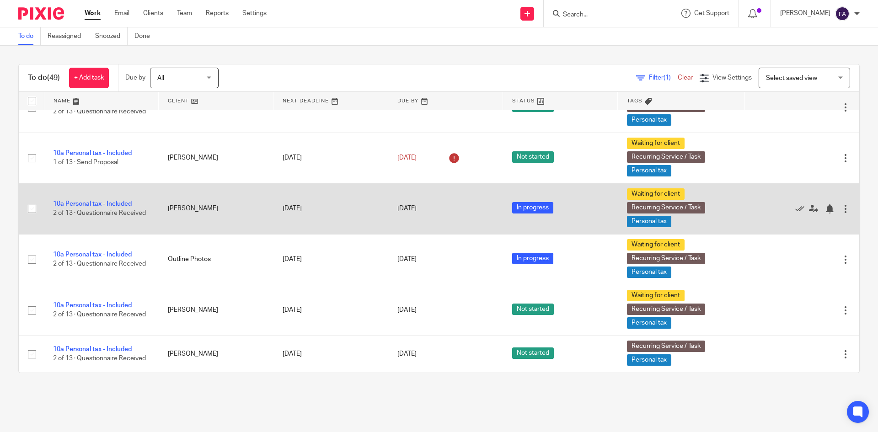
scroll to position [1844, 0]
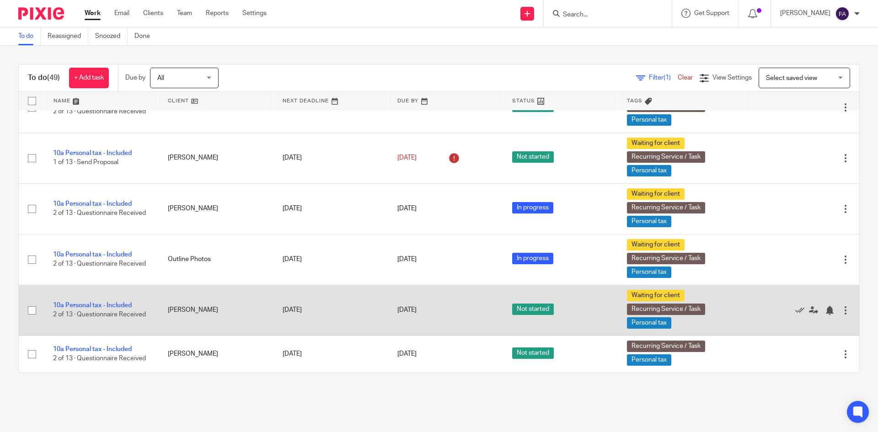
drag, startPoint x: 49, startPoint y: 313, endPoint x: 164, endPoint y: 310, distance: 114.8
click at [160, 311] on tr "10a Personal tax - Included 2 of 13 · Questionnaire Received [PERSON_NAME] [DAT…" at bounding box center [439, 310] width 840 height 51
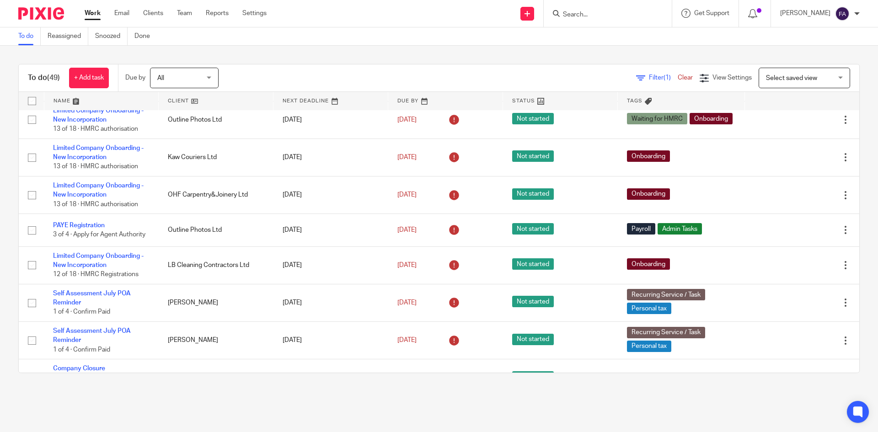
scroll to position [0, 0]
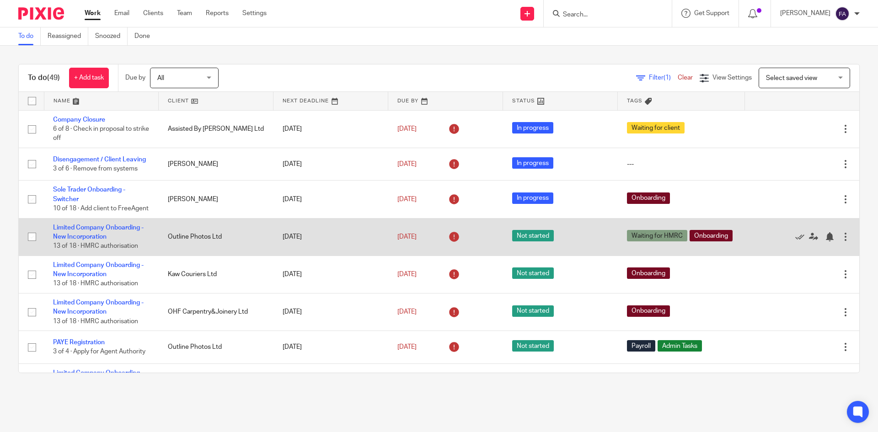
drag, startPoint x: 58, startPoint y: 176, endPoint x: 342, endPoint y: 267, distance: 299.1
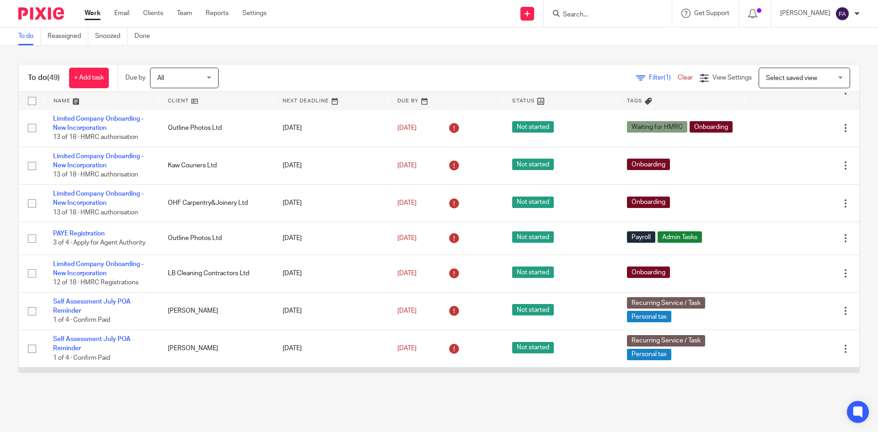
scroll to position [91, 0]
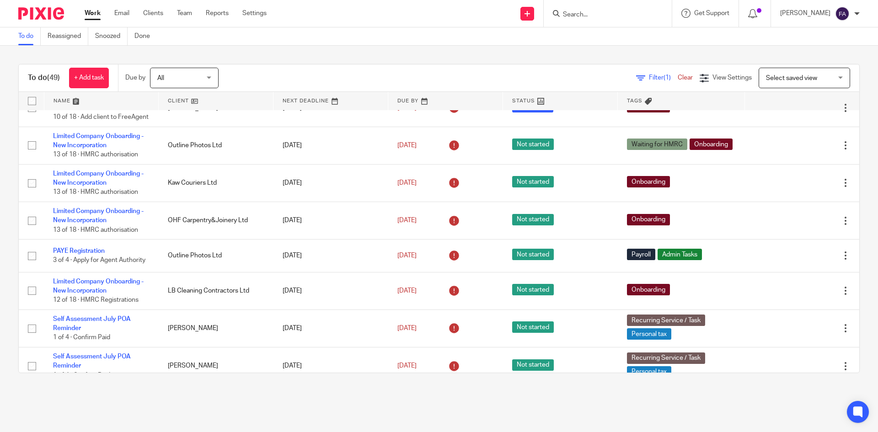
click at [587, 20] on div at bounding box center [608, 13] width 128 height 27
click at [588, 18] on input "Search" at bounding box center [603, 15] width 82 height 8
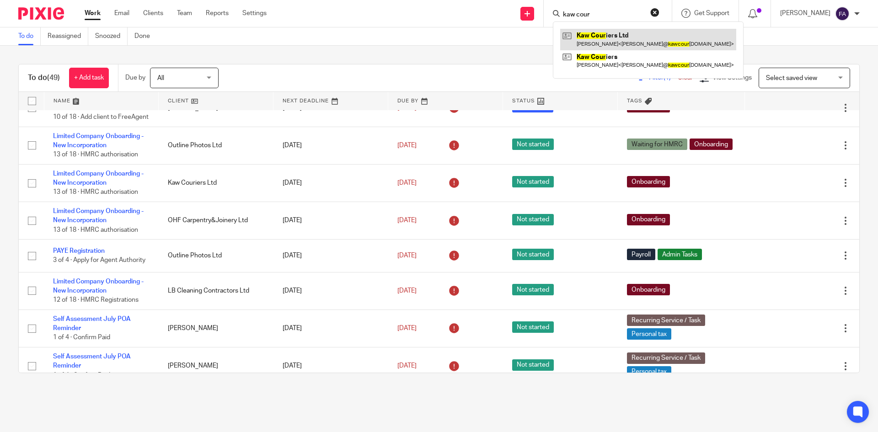
type input "kaw cour"
click at [612, 34] on link at bounding box center [648, 39] width 176 height 21
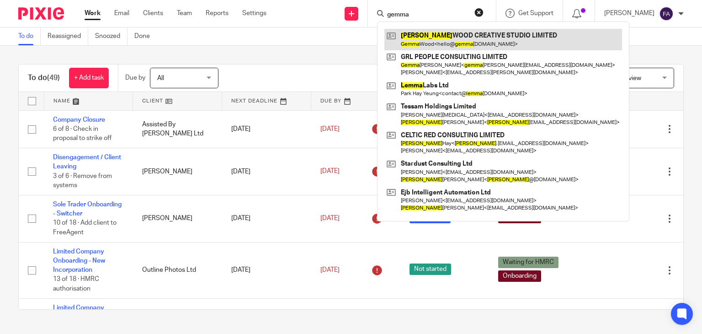
type input "gemma"
click at [468, 46] on link at bounding box center [503, 39] width 238 height 21
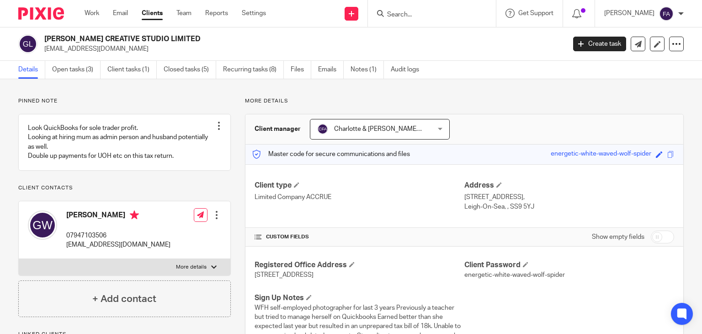
click at [134, 46] on p "[EMAIL_ADDRESS][DOMAIN_NAME]" at bounding box center [301, 48] width 515 height 9
copy main "[EMAIL_ADDRESS][DOMAIN_NAME] Create task Update from Companies House Export dat…"
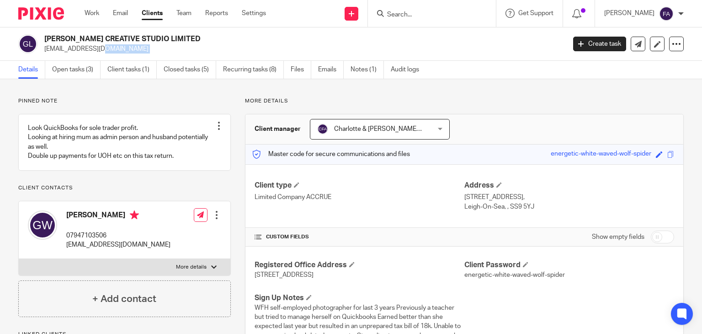
click at [149, 54] on div "[PERSON_NAME] CREATIVE STUDIO LIMITED [EMAIL_ADDRESS][DOMAIN_NAME] Create task …" at bounding box center [351, 43] width 702 height 33
drag, startPoint x: 160, startPoint y: 49, endPoint x: 38, endPoint y: 39, distance: 122.5
click at [37, 39] on div "[PERSON_NAME] CREATIVE STUDIO LIMITED [EMAIL_ADDRESS][DOMAIN_NAME]" at bounding box center [288, 43] width 541 height 19
click at [48, 38] on h2 "[PERSON_NAME] CREATIVE STUDIO LIMITED" at bounding box center [250, 39] width 412 height 10
drag, startPoint x: 44, startPoint y: 37, endPoint x: 214, endPoint y: 45, distance: 169.8
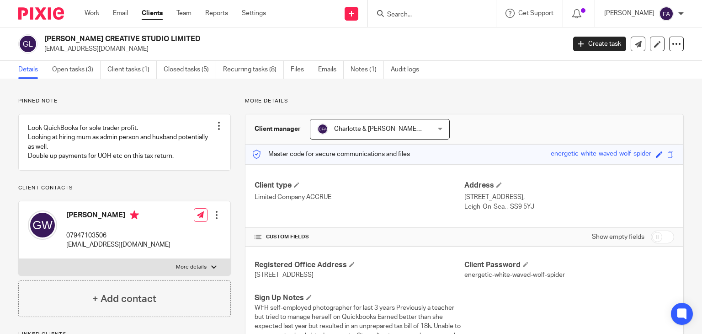
click at [214, 44] on div "[PERSON_NAME] CREATIVE STUDIO LIMITED [EMAIL_ADDRESS][DOMAIN_NAME]" at bounding box center [301, 43] width 515 height 19
click at [199, 46] on p "[EMAIL_ADDRESS][DOMAIN_NAME]" at bounding box center [301, 48] width 515 height 9
drag, startPoint x: 169, startPoint y: 51, endPoint x: 30, endPoint y: 36, distance: 139.3
click at [30, 36] on div "[PERSON_NAME] CREATIVE STUDIO LIMITED [EMAIL_ADDRESS][DOMAIN_NAME]" at bounding box center [288, 43] width 541 height 19
click at [46, 36] on h2 "[PERSON_NAME] CREATIVE STUDIO LIMITED" at bounding box center [250, 39] width 412 height 10
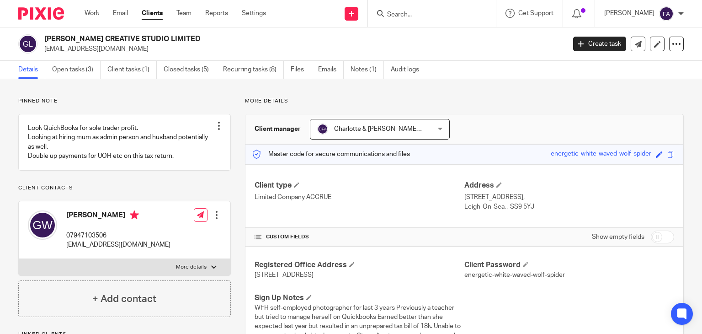
drag, startPoint x: 71, startPoint y: 37, endPoint x: 217, endPoint y: 54, distance: 146.8
click at [217, 54] on div "[PERSON_NAME] CREATIVE STUDIO LIMITED [EMAIL_ADDRESS][DOMAIN_NAME] Create task …" at bounding box center [351, 43] width 702 height 33
click at [204, 52] on p "hello@gemmawoodphotography.com" at bounding box center [301, 48] width 515 height 9
click at [90, 13] on link "Work" at bounding box center [92, 13] width 15 height 9
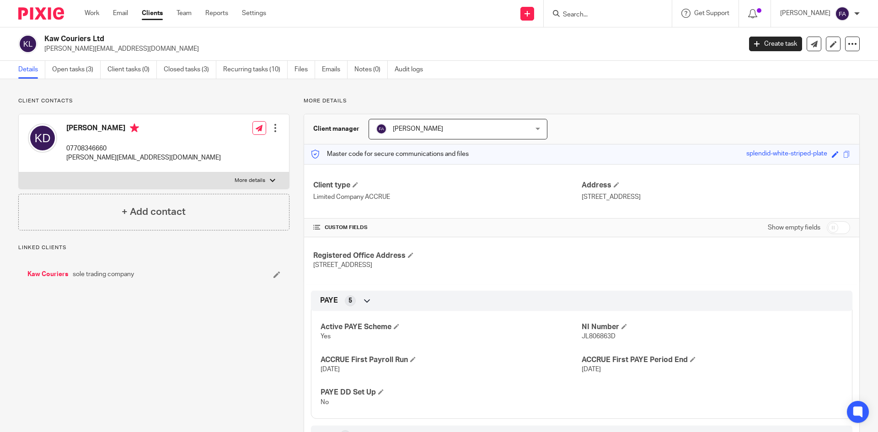
click at [55, 41] on h2 "Kaw Couriers Ltd" at bounding box center [320, 39] width 553 height 10
copy div "Kaw Couriers Ltd"
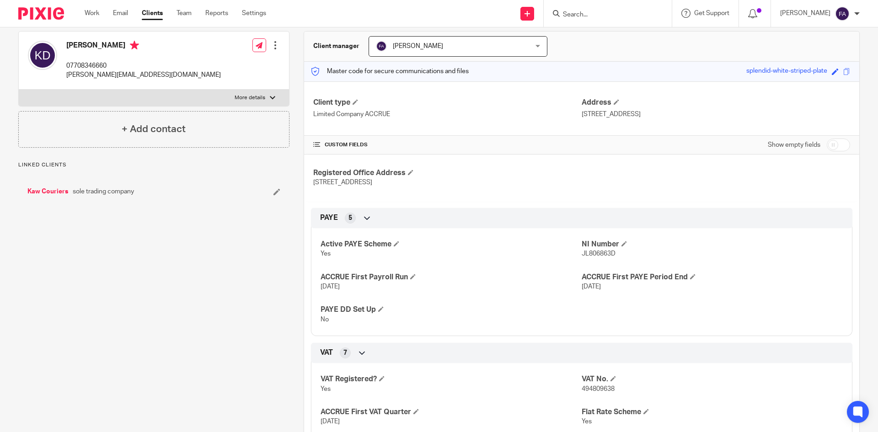
scroll to position [91, 0]
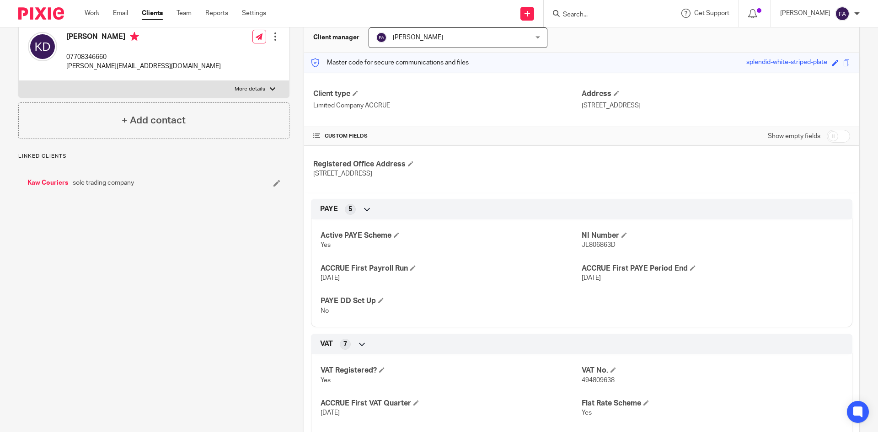
drag, startPoint x: 577, startPoint y: 107, endPoint x: 636, endPoint y: 105, distance: 59.5
click at [636, 105] on p "[STREET_ADDRESS]" at bounding box center [716, 105] width 268 height 9
copy p "[STREET_ADDRESS]"
click at [652, 103] on p "21 Woodlea Gardens Southampton SO30 3GA" at bounding box center [716, 105] width 268 height 9
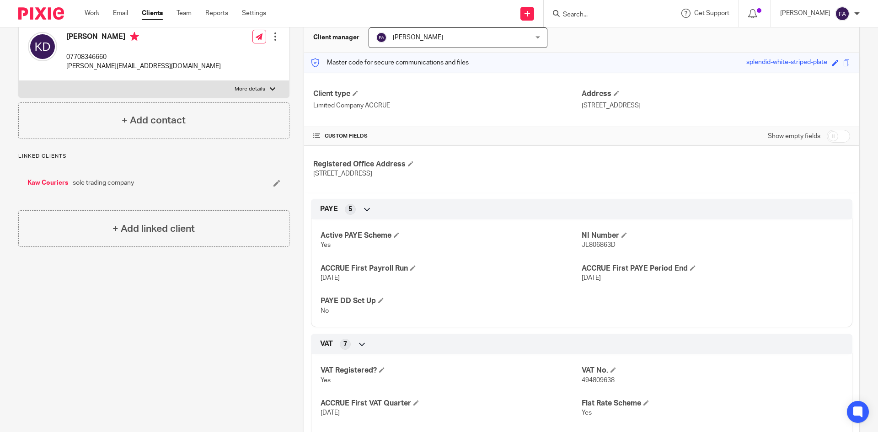
copy p "Southampton"
click at [684, 105] on p "21 Woodlea Gardens Southampton SO30 3GA" at bounding box center [716, 105] width 268 height 9
drag, startPoint x: 681, startPoint y: 105, endPoint x: 716, endPoint y: 107, distance: 35.3
click at [716, 107] on p "21 Woodlea Gardens Southampton SO30 3GA" at bounding box center [716, 105] width 268 height 9
copy p "SO30 3GA"
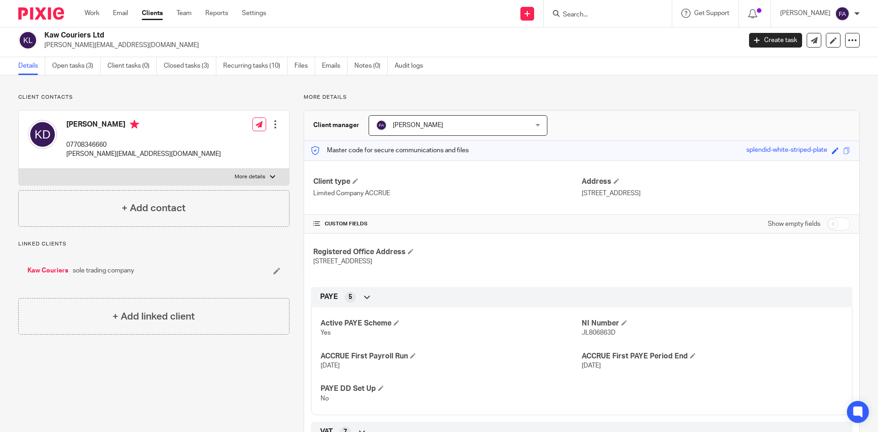
scroll to position [0, 0]
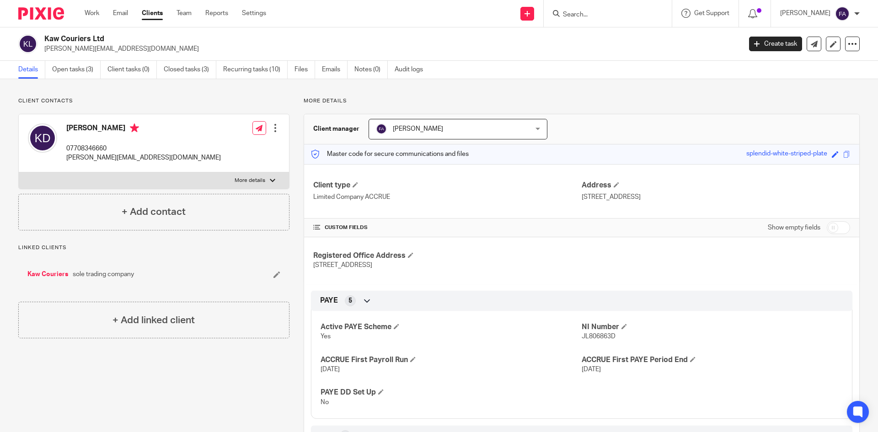
click at [79, 147] on p "07708346660" at bounding box center [143, 148] width 155 height 9
copy p "07708346660"
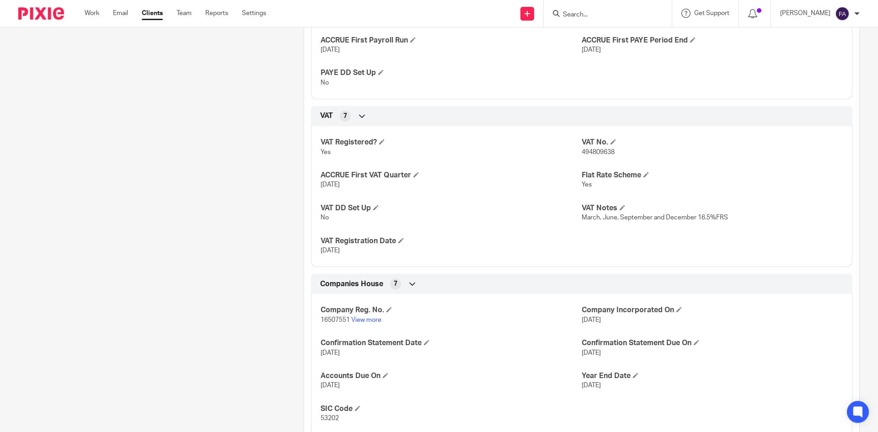
scroll to position [320, 0]
click at [588, 154] on span "494809638" at bounding box center [598, 152] width 33 height 6
copy span "494809638"
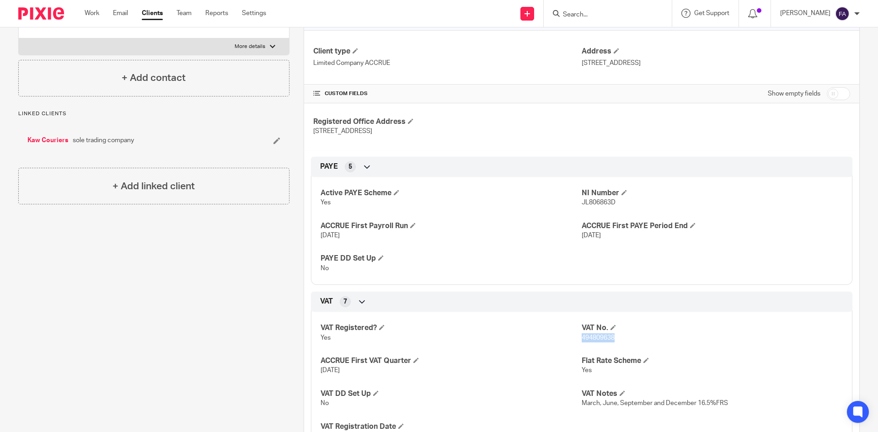
scroll to position [137, 0]
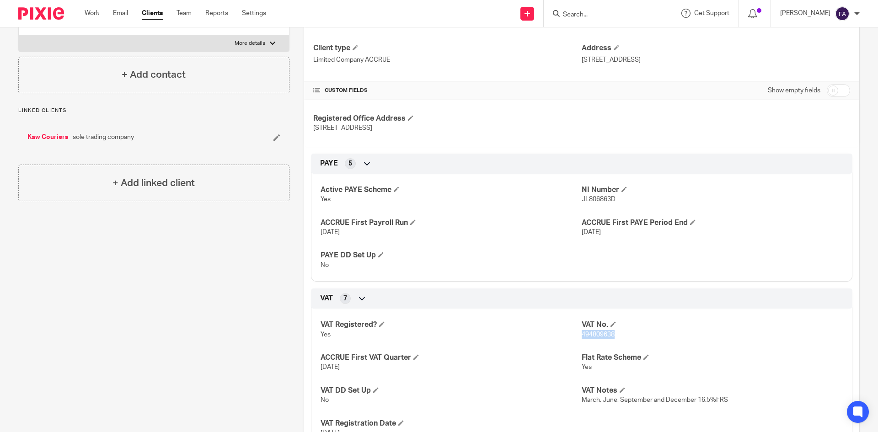
click at [588, 337] on span "494809638" at bounding box center [598, 334] width 33 height 6
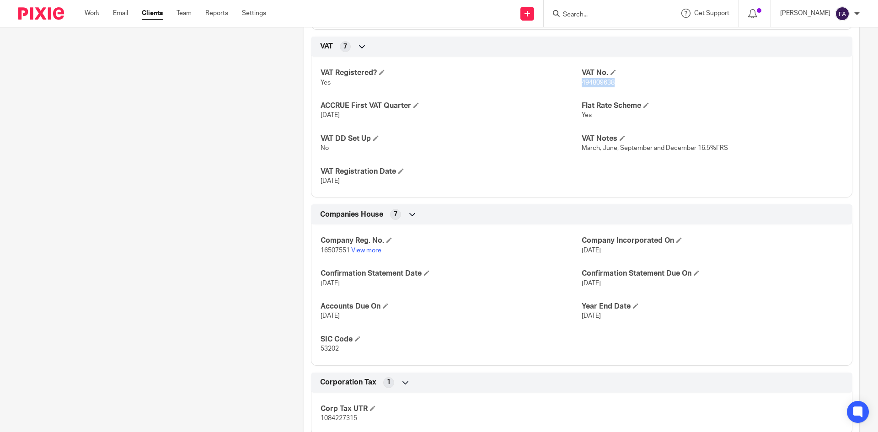
scroll to position [353, 0]
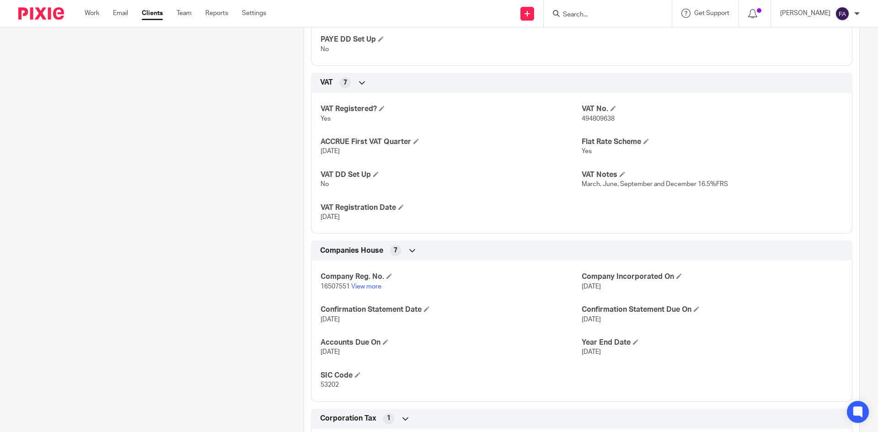
click at [327, 150] on span "30 Sep 2025" at bounding box center [329, 151] width 19 height 6
click at [374, 164] on div "VAT Registered? Yes VAT No. 494809638 ACCRUE First VAT Quarter 30 Sep 2025 Flat…" at bounding box center [581, 160] width 541 height 148
click at [621, 172] on span at bounding box center [621, 173] width 5 height 5
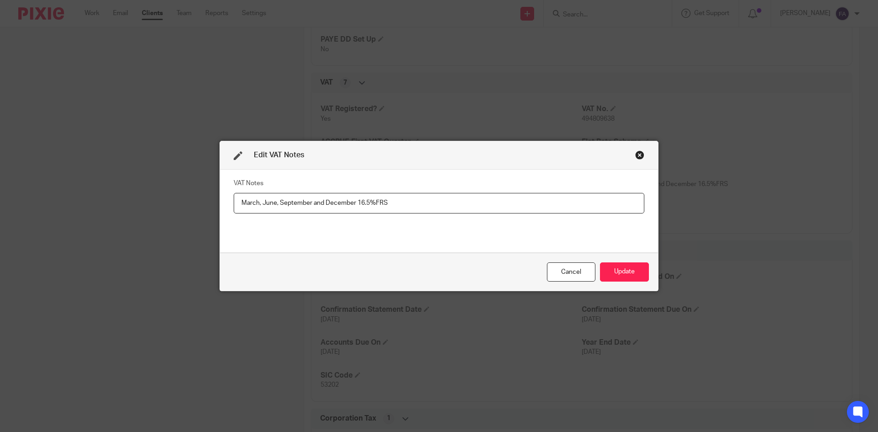
click at [640, 152] on div "Close this dialog window" at bounding box center [639, 154] width 9 height 9
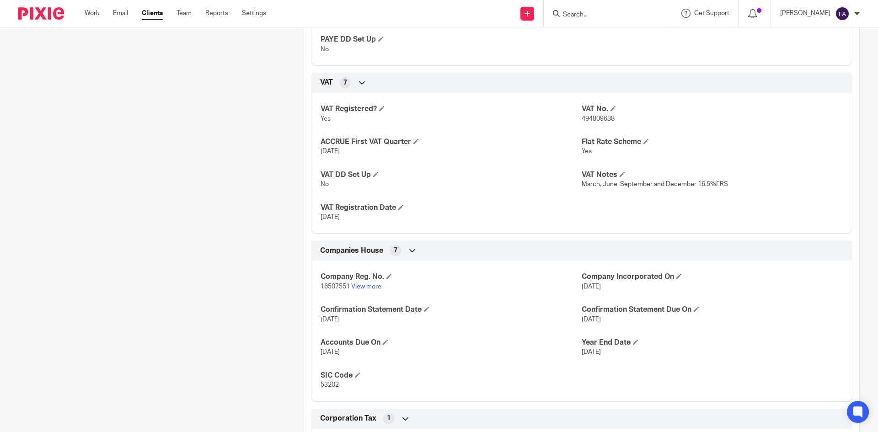
click at [603, 15] on input "Search" at bounding box center [603, 15] width 82 height 8
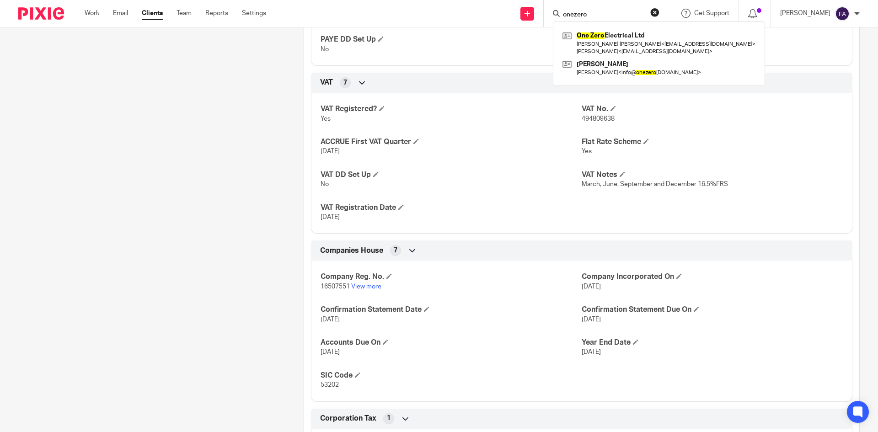
type input "onezero"
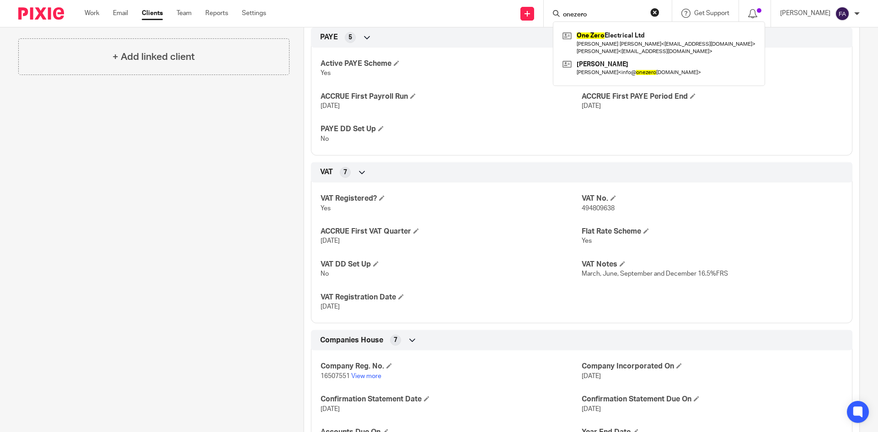
scroll to position [33, 0]
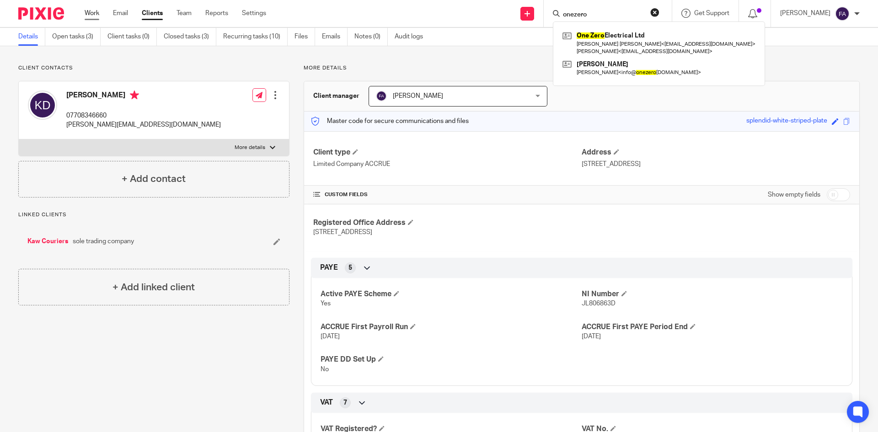
click at [97, 13] on link "Work" at bounding box center [92, 13] width 15 height 9
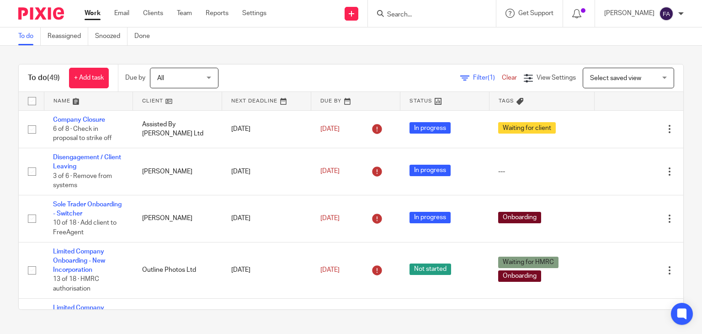
click at [440, 17] on input "Search" at bounding box center [427, 15] width 82 height 8
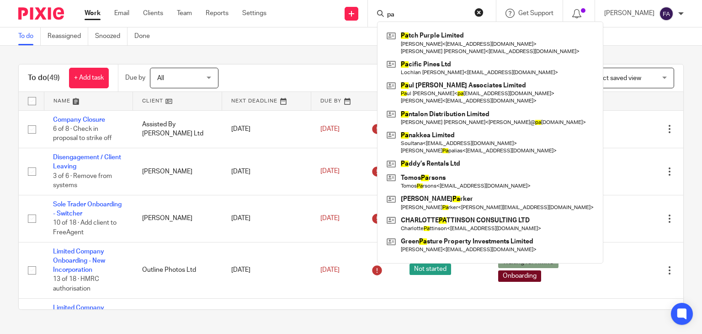
type input "p"
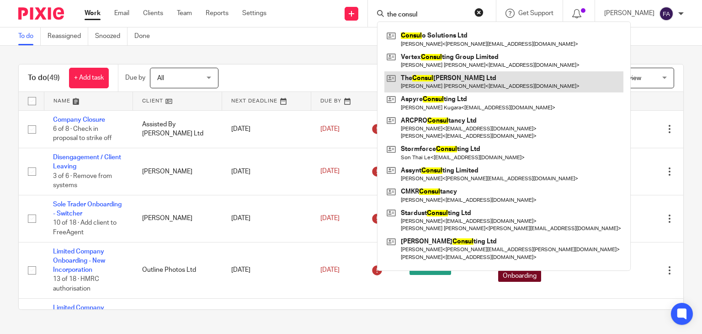
type input "the consul"
click at [507, 78] on link at bounding box center [503, 81] width 239 height 21
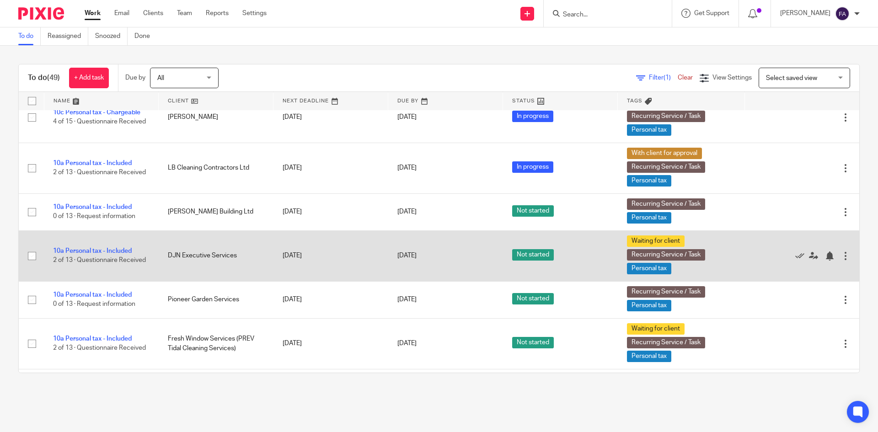
scroll to position [686, 0]
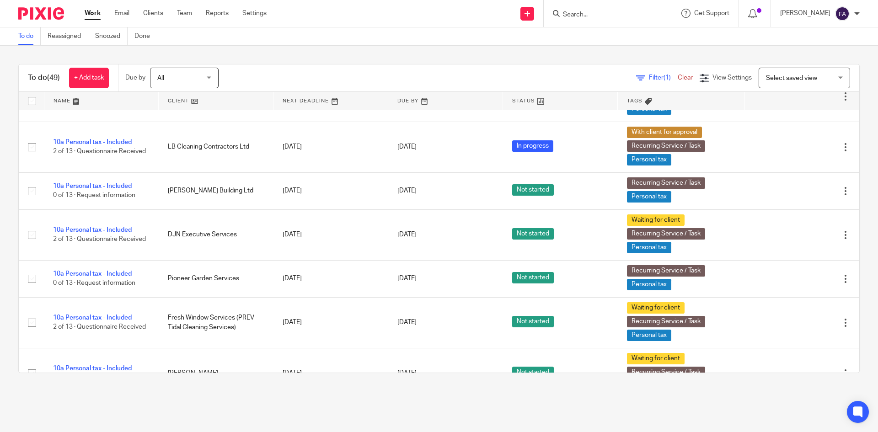
click at [857, 9] on div "[PERSON_NAME]" at bounding box center [820, 13] width 80 height 15
click at [806, 64] on li "Logout" at bounding box center [824, 63] width 60 height 13
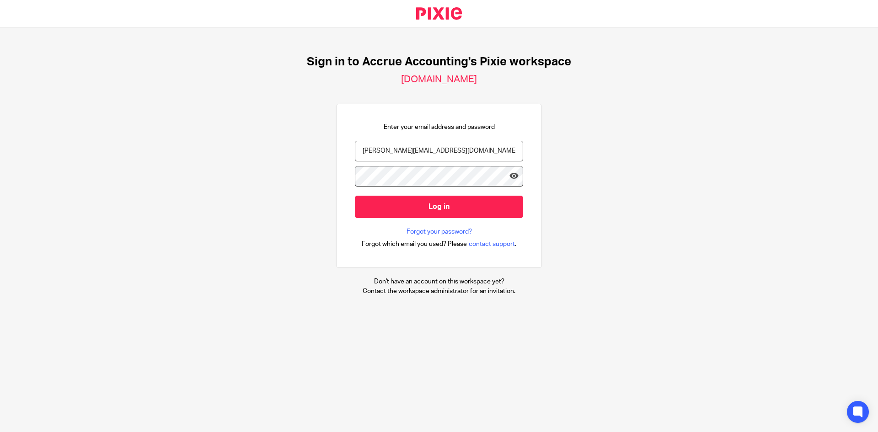
click at [373, 134] on div "Enter your email address and password [PERSON_NAME][EMAIL_ADDRESS][DOMAIN_NAME]…" at bounding box center [439, 186] width 168 height 127
click at [377, 142] on input "[PERSON_NAME][EMAIL_ADDRESS][DOMAIN_NAME]" at bounding box center [439, 151] width 168 height 21
type input "[EMAIL_ADDRESS][DOMAIN_NAME]"
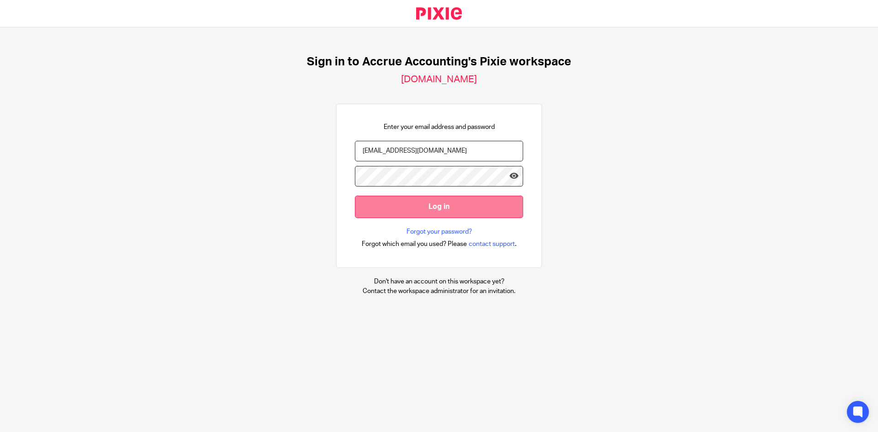
click at [486, 207] on input "Log in" at bounding box center [439, 207] width 168 height 22
